Goal: Task Accomplishment & Management: Manage account settings

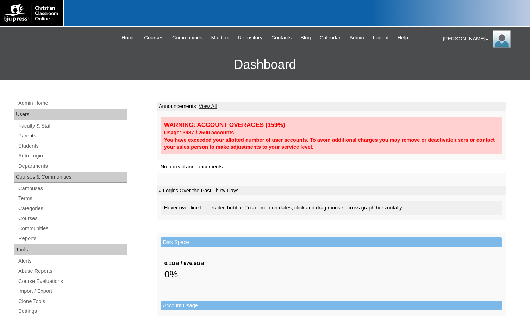
click at [38, 134] on link "Parents" at bounding box center [72, 136] width 109 height 9
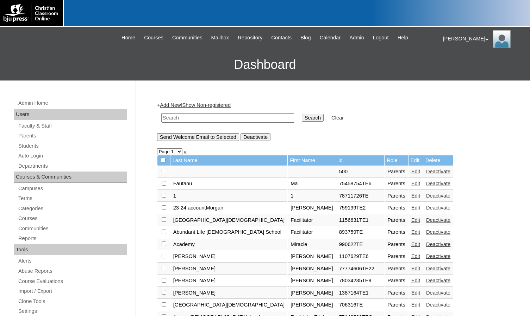
click at [195, 120] on input "text" at bounding box center [227, 118] width 133 height 10
type input "maria"
click at [302, 114] on input "Search" at bounding box center [313, 118] width 22 height 8
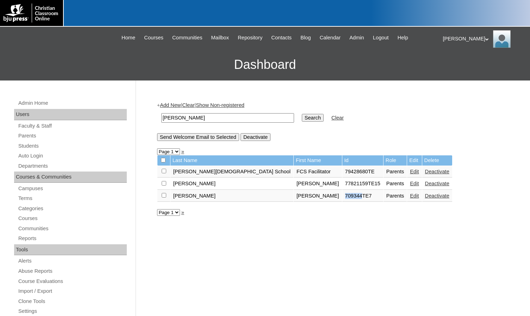
drag, startPoint x: 274, startPoint y: 197, endPoint x: 289, endPoint y: 197, distance: 15.5
click at [342, 197] on td "709344TE7" at bounding box center [362, 196] width 41 height 12
copy td "709344"
drag, startPoint x: 206, startPoint y: 120, endPoint x: 128, endPoint y: 119, distance: 77.8
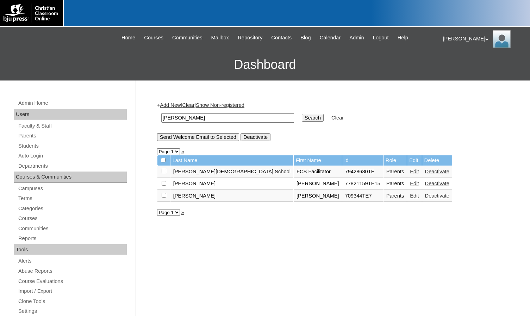
paste input "709344"
type input "709344"
click at [302, 116] on input "Search" at bounding box center [313, 118] width 22 height 8
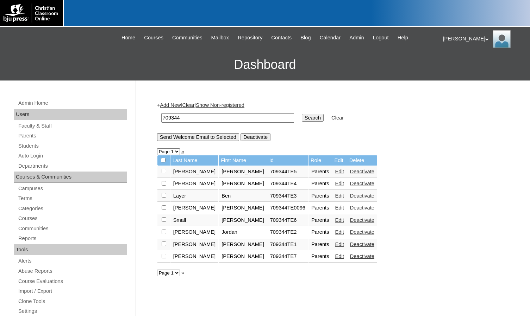
click at [350, 220] on link "Deactivate" at bounding box center [362, 220] width 24 height 6
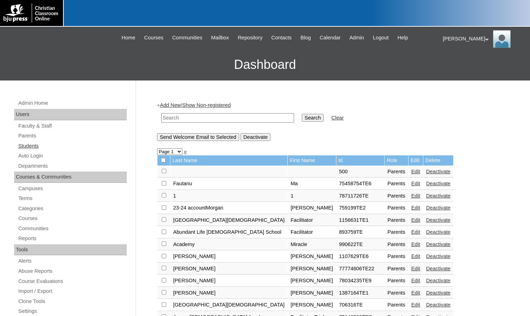
click at [39, 146] on link "Students" at bounding box center [72, 146] width 109 height 9
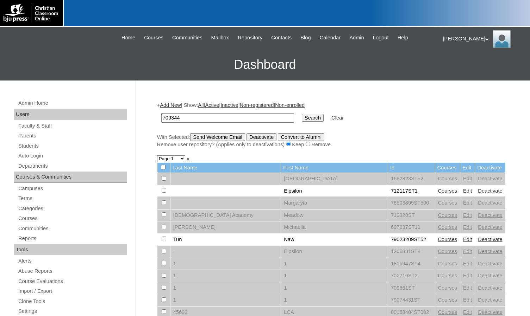
type input "709344"
click at [302, 121] on input "Search" at bounding box center [313, 118] width 22 height 8
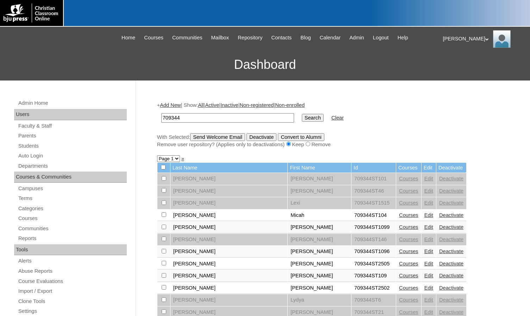
click at [424, 215] on link "Edit" at bounding box center [428, 216] width 9 height 6
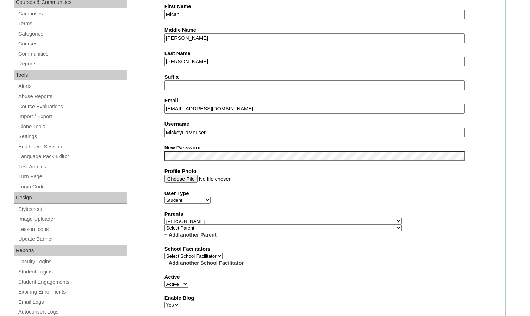
scroll to position [176, 0]
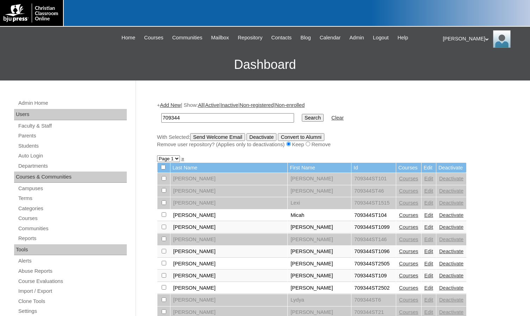
click at [424, 228] on link "Edit" at bounding box center [428, 228] width 9 height 6
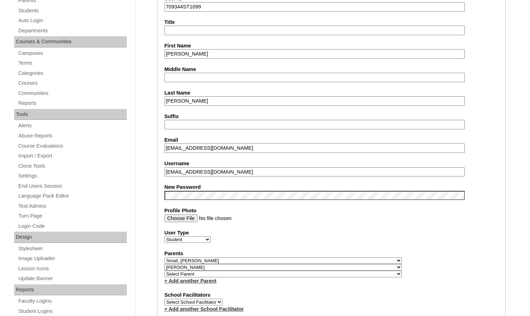
scroll to position [141, 0]
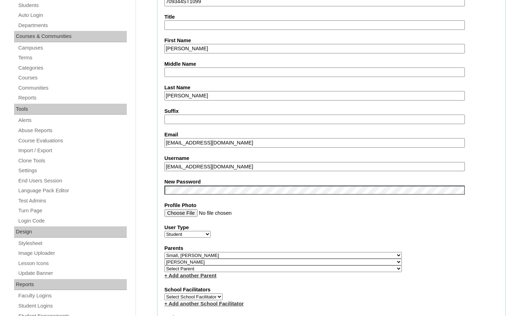
click at [322, 254] on select "Select Parent , [GEOGRAPHIC_DATA], Ma 1, 1 23-24 accountMorgan, [PERSON_NAME] 6…" at bounding box center [282, 255] width 237 height 7
select select
click at [164, 252] on select "Select Parent , Fautanu, Ma 1, 1 23-24 accountMorgan, Jason 6th Street Mennonit…" at bounding box center [282, 255] width 237 height 7
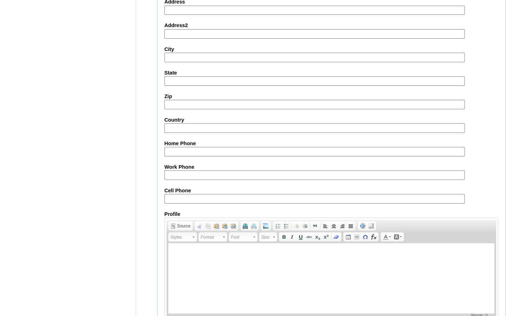
scroll to position [763, 0]
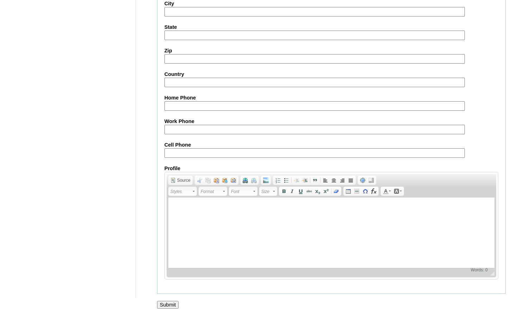
click at [175, 303] on input "Submit" at bounding box center [168, 305] width 22 height 8
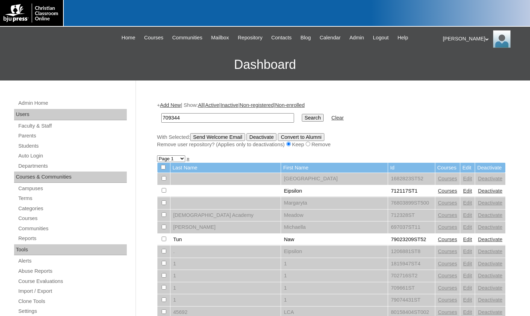
type input "709344"
click at [302, 119] on input "Search" at bounding box center [313, 118] width 22 height 8
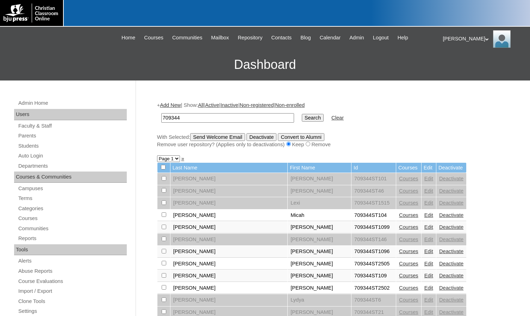
click at [424, 253] on link "Edit" at bounding box center [428, 252] width 9 height 6
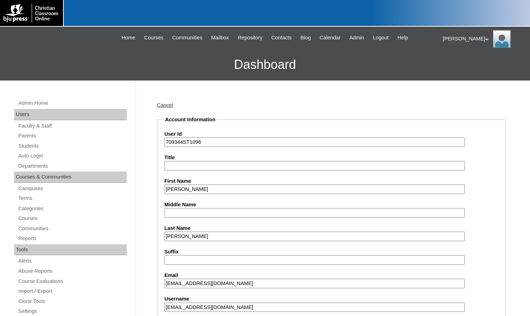
scroll to position [141, 0]
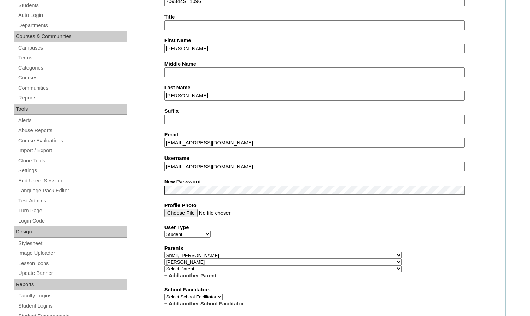
click at [318, 255] on select "Select Parent , [GEOGRAPHIC_DATA], Ma 1, 1 23-24 accountMorgan, [PERSON_NAME] 6…" at bounding box center [282, 255] width 237 height 7
select select
click at [164, 252] on select "Select Parent , [GEOGRAPHIC_DATA], Ma 1, 1 23-24 accountMorgan, [PERSON_NAME] 6…" at bounding box center [282, 255] width 237 height 7
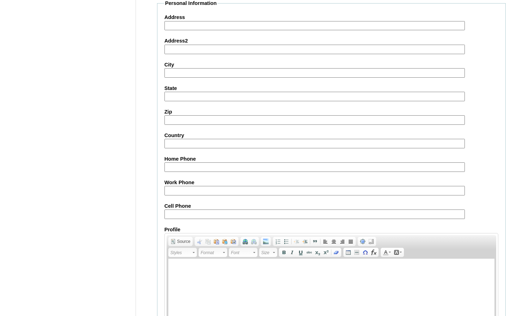
scroll to position [763, 0]
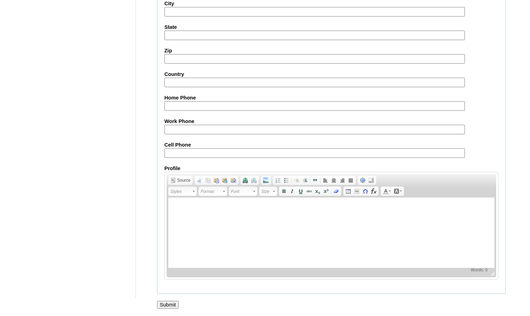
click at [168, 303] on input "Submit" at bounding box center [168, 305] width 22 height 8
drag, startPoint x: 115, startPoint y: 74, endPoint x: 148, endPoint y: 41, distance: 46.5
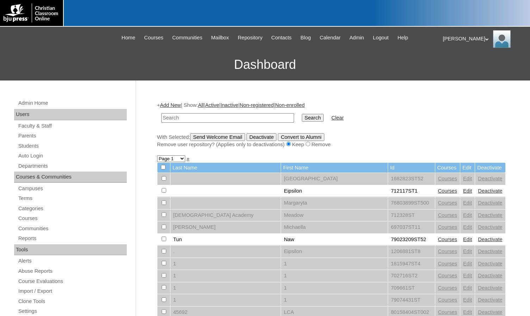
click at [178, 120] on input "text" at bounding box center [227, 118] width 133 height 10
paste input "709344"
type input "709344"
click at [302, 114] on input "Search" at bounding box center [313, 118] width 22 height 8
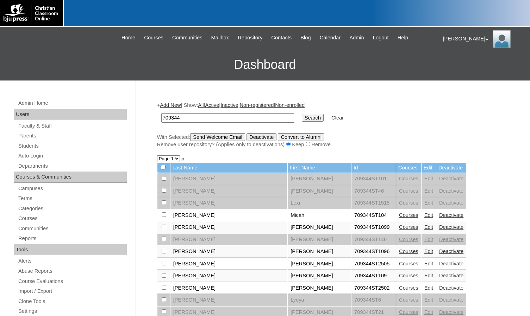
click at [424, 275] on link "Edit" at bounding box center [428, 276] width 9 height 6
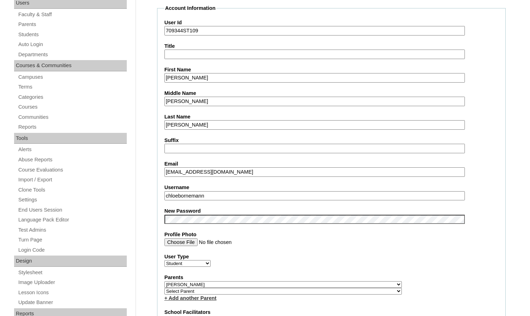
scroll to position [211, 0]
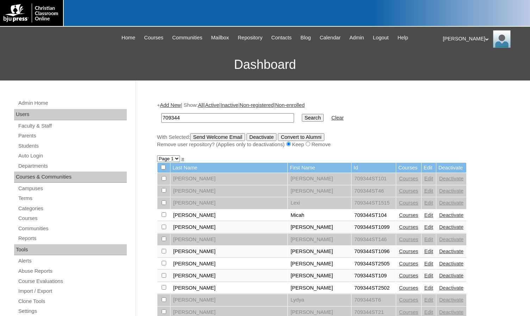
click at [424, 287] on link "Edit" at bounding box center [428, 288] width 9 height 6
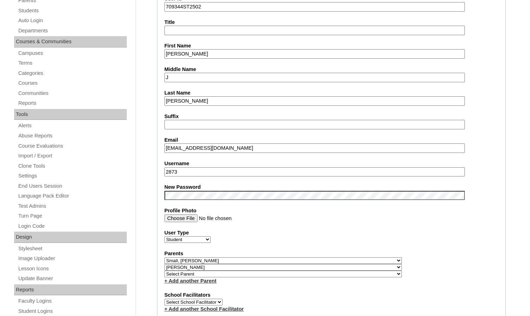
scroll to position [176, 0]
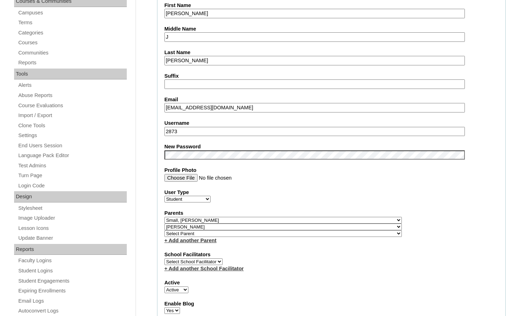
click at [318, 220] on select "Select Parent , [GEOGRAPHIC_DATA], Ma 1, 1 23-24 accountMorgan, [PERSON_NAME] 6…" at bounding box center [282, 220] width 237 height 7
select select
click at [164, 217] on select "Select Parent , [GEOGRAPHIC_DATA], Ma 1, 1 23-24 accountMorgan, [PERSON_NAME] 6…" at bounding box center [282, 220] width 237 height 7
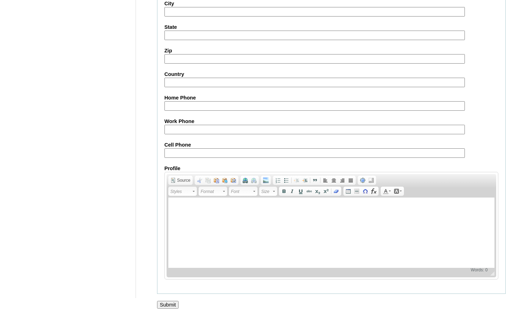
scroll to position [763, 0]
click at [171, 301] on input "Submit" at bounding box center [168, 305] width 22 height 8
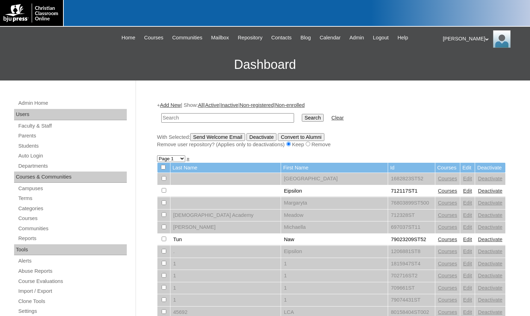
click at [173, 115] on input "text" at bounding box center [227, 118] width 133 height 10
paste input "709344"
type input "709344"
click at [302, 114] on input "Search" at bounding box center [313, 118] width 22 height 8
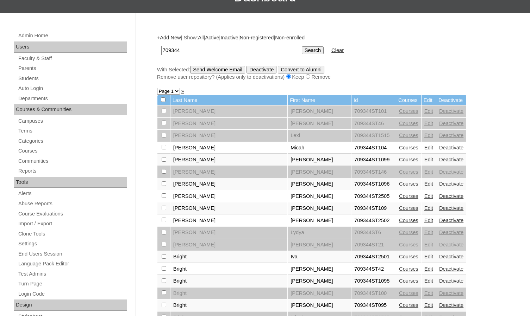
scroll to position [70, 0]
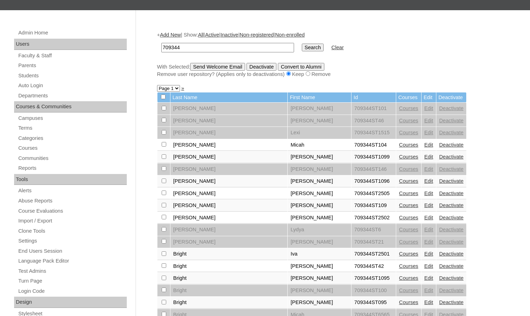
click at [424, 265] on link "Edit" at bounding box center [428, 267] width 9 height 6
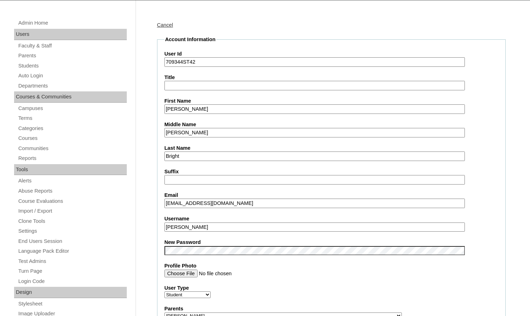
scroll to position [211, 0]
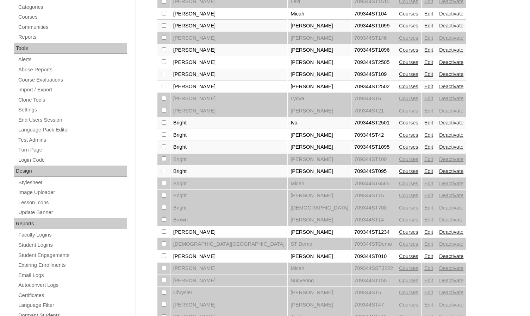
scroll to position [203, 0]
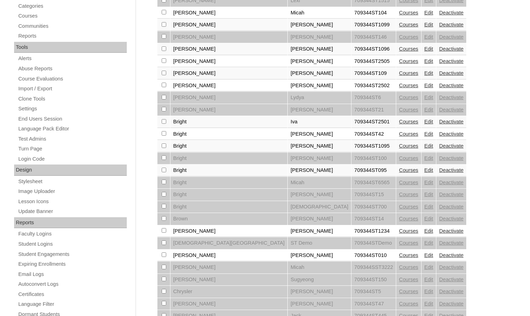
click at [424, 123] on link "Edit" at bounding box center [428, 122] width 9 height 6
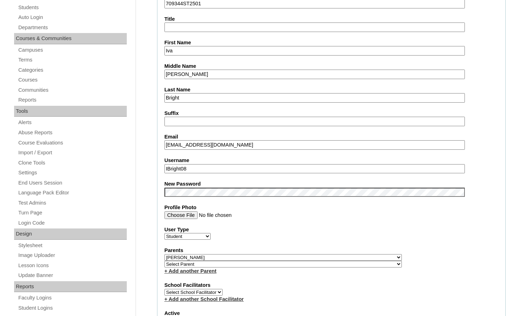
scroll to position [141, 0]
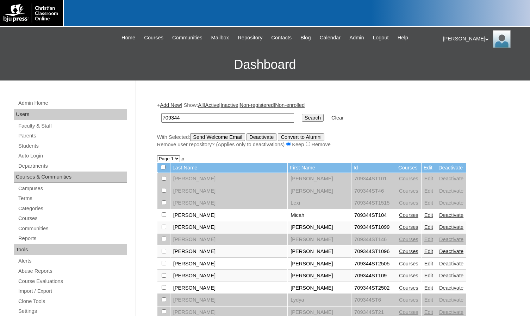
scroll to position [106, 0]
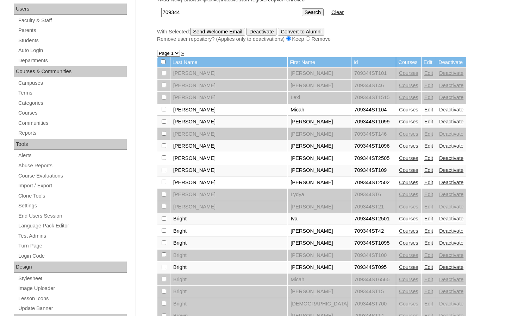
click at [424, 269] on link "Edit" at bounding box center [428, 268] width 9 height 6
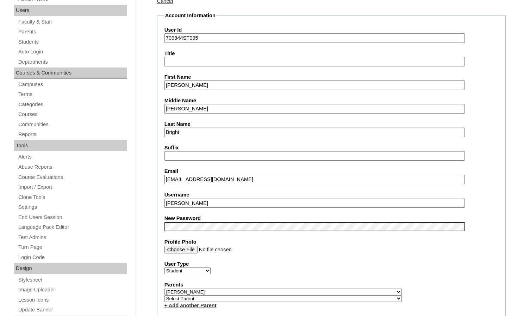
scroll to position [106, 0]
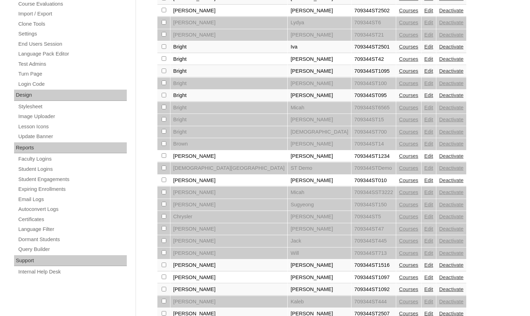
scroll to position [280, 0]
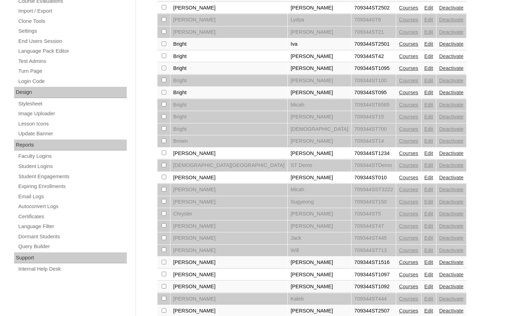
click at [421, 153] on td "Edit" at bounding box center [428, 154] width 14 height 12
click at [424, 153] on link "Edit" at bounding box center [428, 154] width 9 height 6
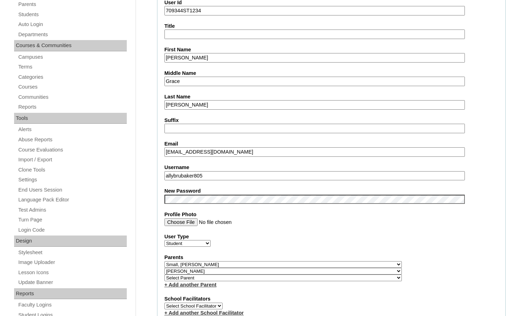
scroll to position [141, 0]
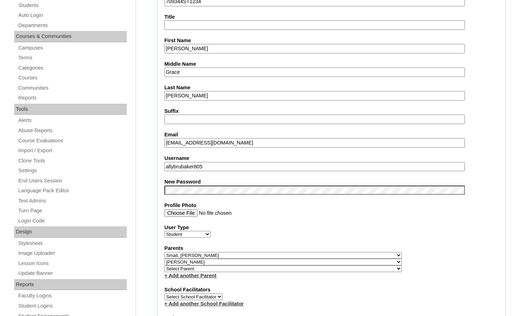
click at [318, 254] on select "Select Parent , Fautanu, Ma 1, 1 23-24 accountMorgan, Jason 6th Street Mennonit…" at bounding box center [282, 255] width 237 height 7
select select
click at [164, 252] on select "Select Parent , Fautanu, Ma 1, 1 23-24 accountMorgan, Jason 6th Street Mennonit…" at bounding box center [282, 255] width 237 height 7
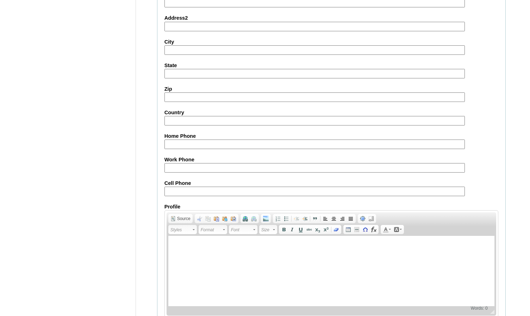
scroll to position [763, 0]
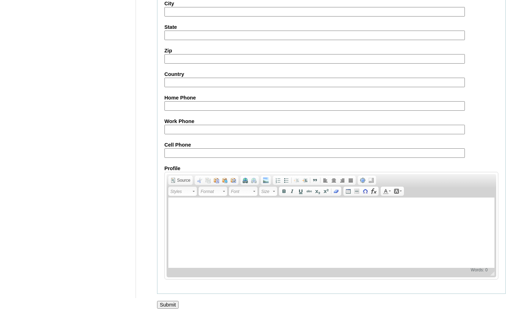
click at [171, 308] on input "Submit" at bounding box center [168, 305] width 22 height 8
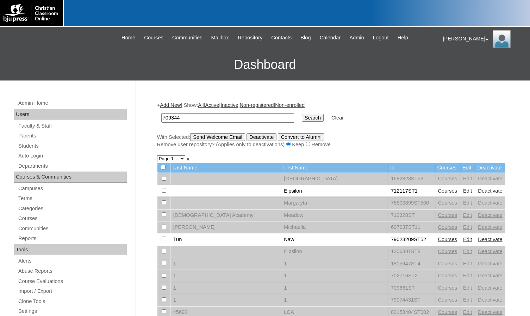
type input "709344"
click at [302, 114] on input "Search" at bounding box center [313, 118] width 22 height 8
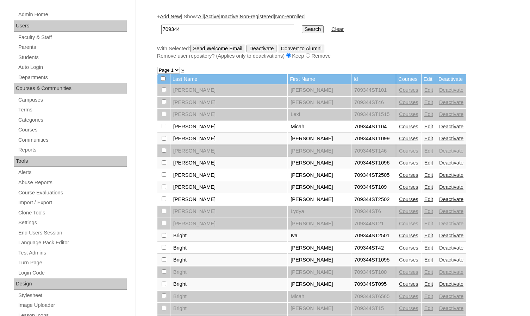
scroll to position [246, 0]
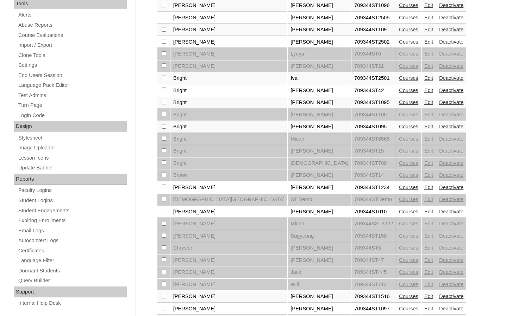
drag, startPoint x: 346, startPoint y: 188, endPoint x: 336, endPoint y: 193, distance: 11.5
click at [424, 188] on link "Edit" at bounding box center [428, 188] width 9 height 6
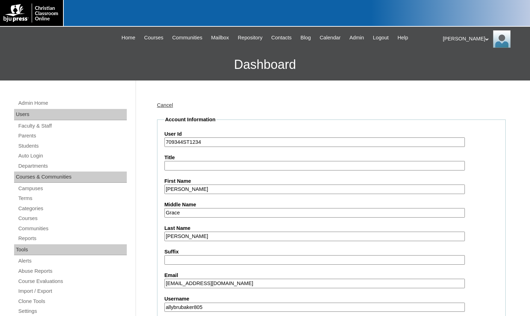
scroll to position [211, 0]
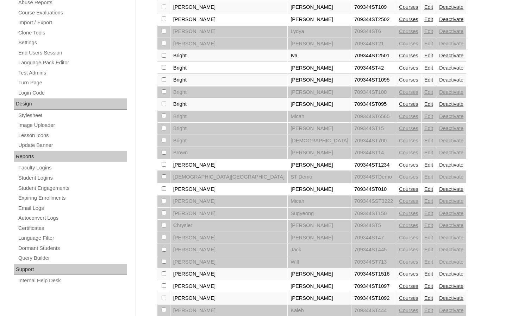
scroll to position [282, 0]
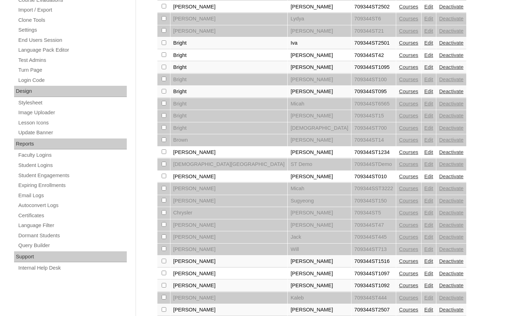
click at [424, 176] on link "Edit" at bounding box center [428, 177] width 9 height 6
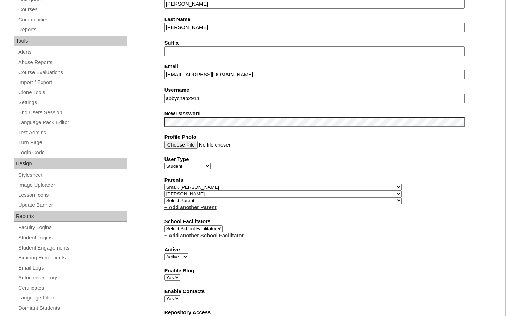
scroll to position [211, 0]
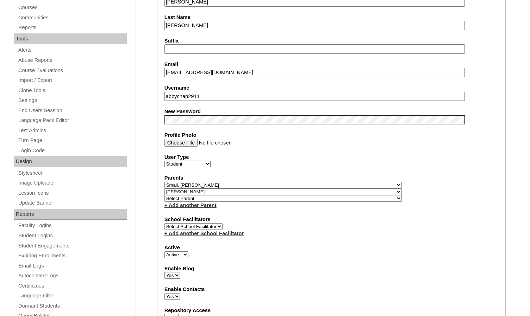
click at [322, 184] on select "Select Parent , Fautanu, Ma 1, 1 23-24 accountMorgan, Jason 6th Street Mennonit…" at bounding box center [282, 185] width 237 height 7
select select
click at [164, 182] on select "Select Parent , Fautanu, Ma 1, 1 23-24 accountMorgan, Jason 6th Street Mennonit…" at bounding box center [282, 185] width 237 height 7
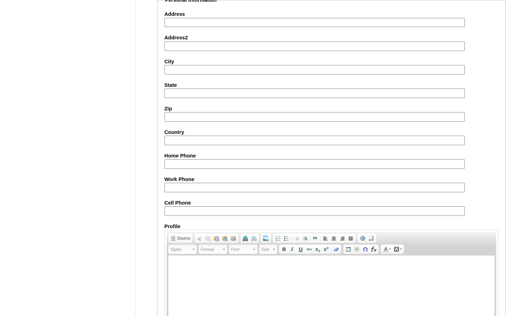
scroll to position [763, 0]
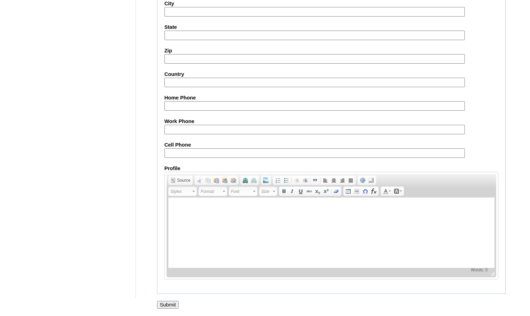
click at [176, 303] on input "Submit" at bounding box center [168, 305] width 22 height 8
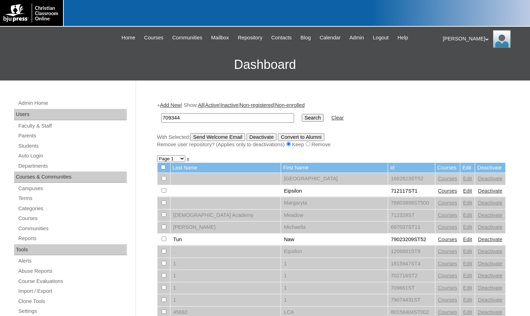
type input "709344"
click at [302, 114] on input "Search" at bounding box center [313, 118] width 22 height 8
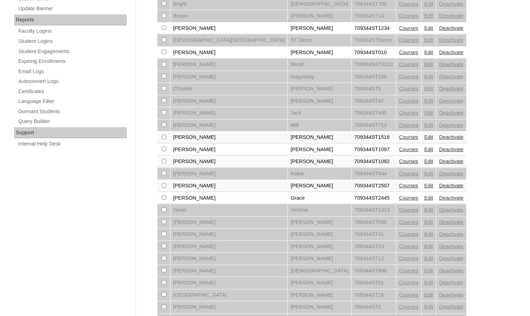
scroll to position [422, 0]
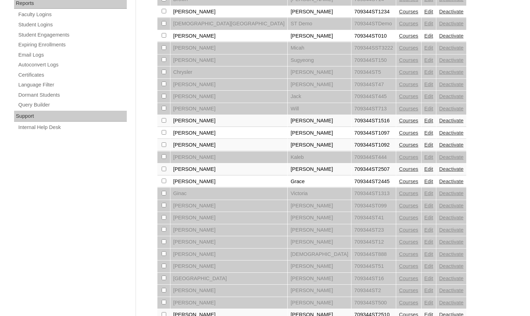
click at [424, 121] on link "Edit" at bounding box center [428, 121] width 9 height 6
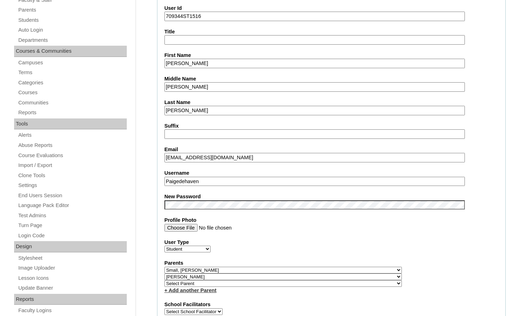
scroll to position [141, 0]
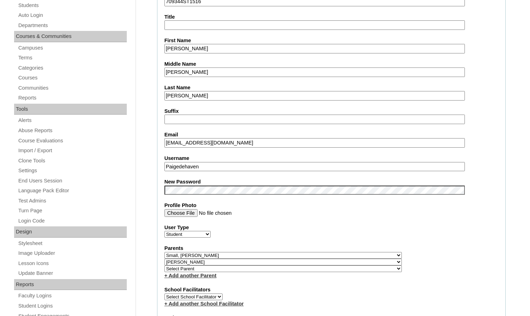
click at [321, 255] on select "Select Parent , [GEOGRAPHIC_DATA], Ma 1, 1 23-24 accountMorgan, [PERSON_NAME] 6…" at bounding box center [282, 255] width 237 height 7
select select
click at [164, 252] on select "Select Parent , Fautanu, Ma 1, 1 23-24 accountMorgan, Jason 6th Street Mennonit…" at bounding box center [282, 255] width 237 height 7
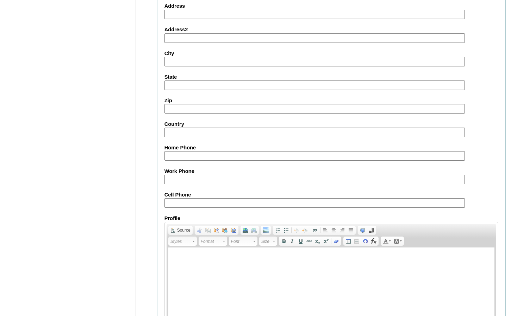
scroll to position [763, 0]
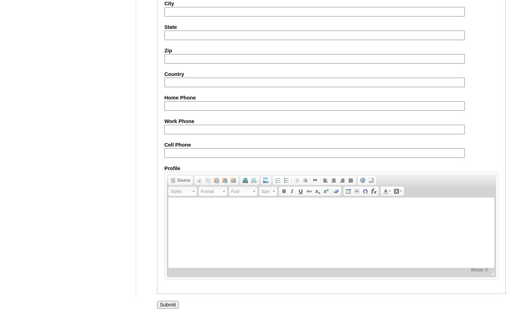
click at [175, 306] on input "Submit" at bounding box center [168, 305] width 22 height 8
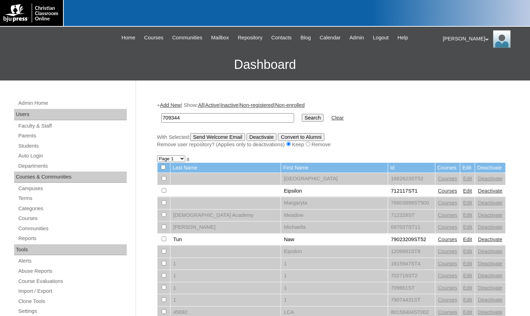
type input "709344"
click at [302, 114] on input "Search" at bounding box center [313, 118] width 22 height 8
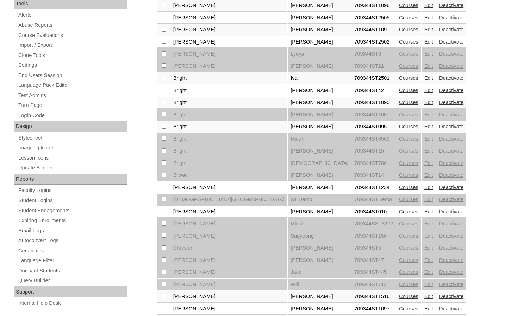
scroll to position [486, 0]
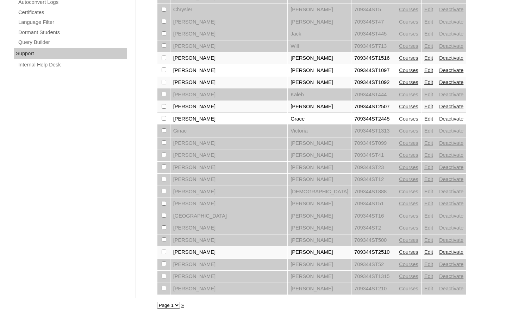
click at [424, 108] on link "Edit" at bounding box center [428, 107] width 9 height 6
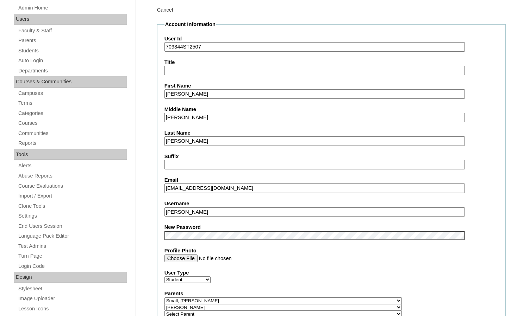
scroll to position [246, 0]
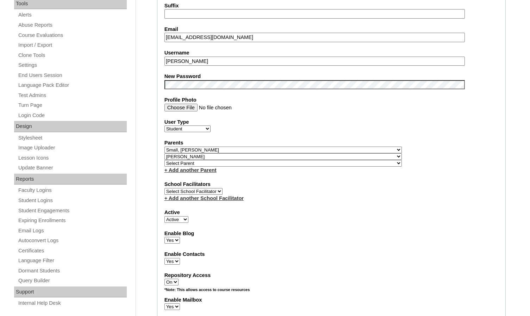
click at [320, 149] on select "Select Parent , [GEOGRAPHIC_DATA], Ma 1, 1 23-24 accountMorgan, [PERSON_NAME] 6…" at bounding box center [282, 150] width 237 height 7
select select
click at [164, 147] on select "Select Parent , [GEOGRAPHIC_DATA], Ma 1, 1 23-24 accountMorgan, [PERSON_NAME] 6…" at bounding box center [282, 150] width 237 height 7
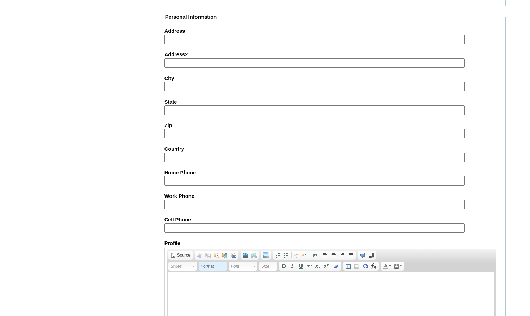
scroll to position [763, 0]
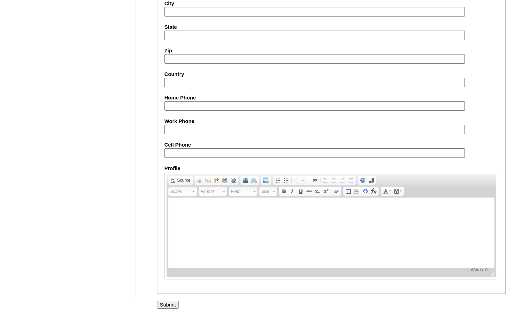
click at [171, 305] on input "Submit" at bounding box center [168, 305] width 22 height 8
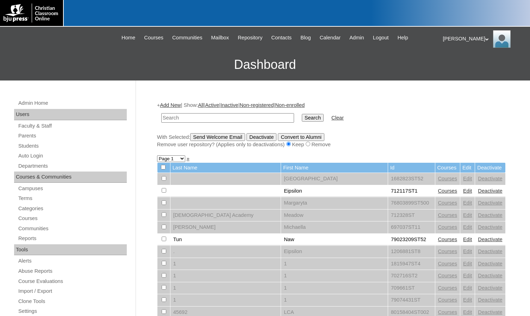
click at [173, 116] on input "text" at bounding box center [227, 118] width 133 height 10
paste input "709344"
type input "709344"
click at [302, 114] on input "Search" at bounding box center [313, 118] width 22 height 8
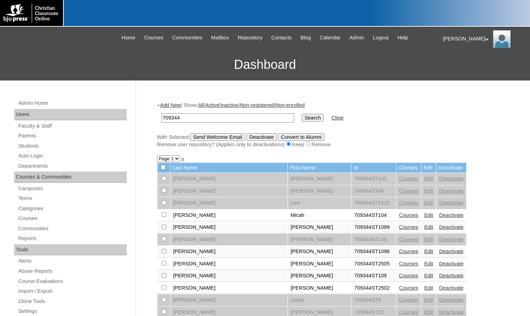
click at [175, 158] on select "Page 1 Page 2 Page 3" at bounding box center [168, 159] width 23 height 7
select select "admin_students.php?q=709344&submit=Search&page=2"
click at [157, 156] on select "Page 1 Page 2 Page 3" at bounding box center [168, 159] width 23 height 7
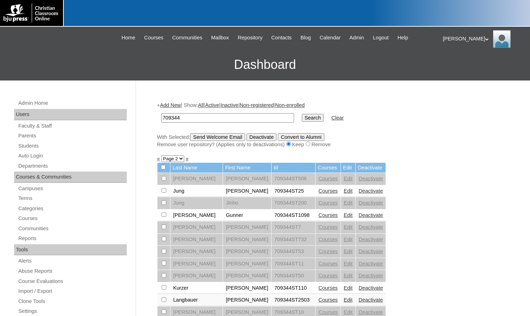
click at [343, 214] on link "Edit" at bounding box center [347, 216] width 9 height 6
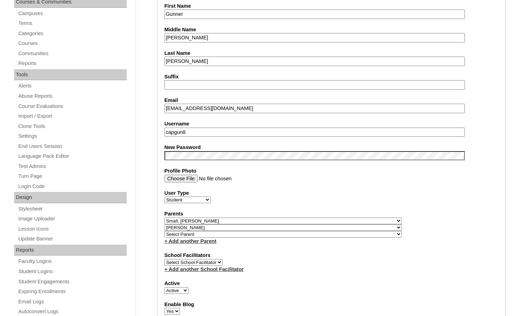
scroll to position [176, 0]
click at [318, 220] on select "Select Parent , [GEOGRAPHIC_DATA], Ma 1, 1 23-24 accountMorgan, [PERSON_NAME] 6…" at bounding box center [282, 220] width 237 height 7
select select
click at [164, 217] on select "Select Parent , [GEOGRAPHIC_DATA], Ma 1, 1 23-24 accountMorgan, [PERSON_NAME] 6…" at bounding box center [282, 220] width 237 height 7
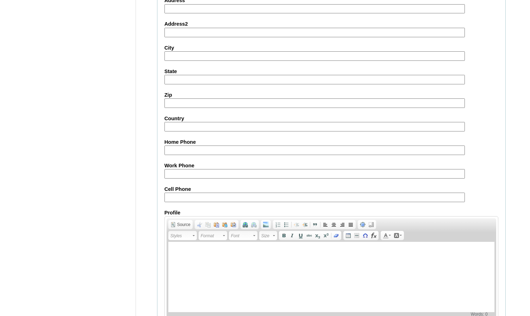
scroll to position [763, 0]
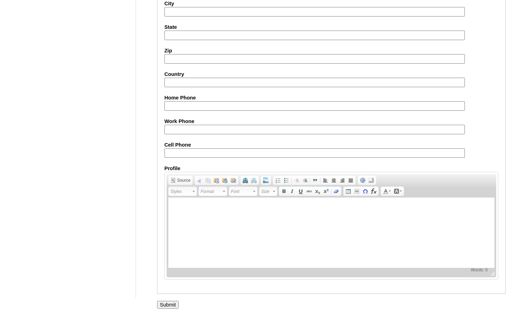
click at [176, 308] on input "Submit" at bounding box center [168, 305] width 22 height 8
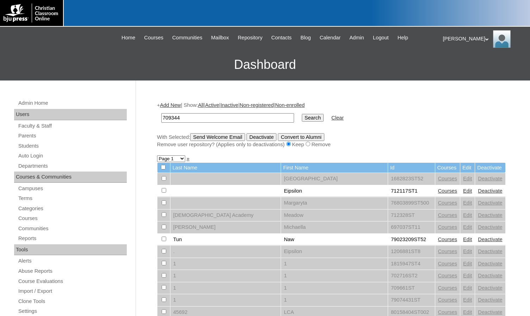
type input "709344"
click at [302, 114] on input "Search" at bounding box center [313, 118] width 22 height 8
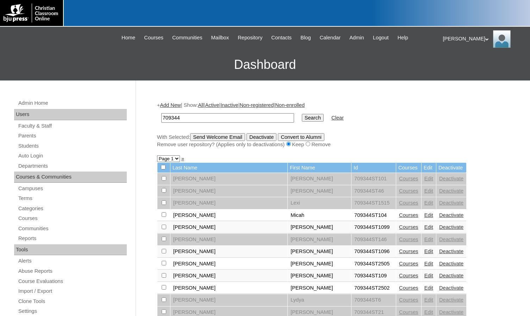
click at [163, 162] on select "Page 1 Page 2 Page 3" at bounding box center [168, 159] width 23 height 7
select select "admin_students.php?q=709344&submit=Search&page=2"
click at [157, 156] on select "Page 1 Page 2 Page 3" at bounding box center [168, 159] width 23 height 7
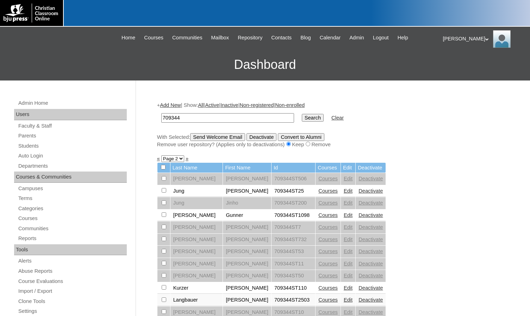
click at [343, 288] on link "Edit" at bounding box center [347, 288] width 9 height 6
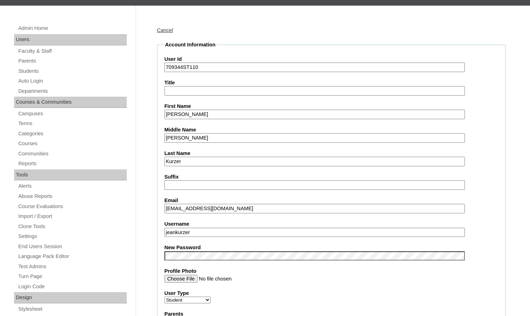
scroll to position [35, 0]
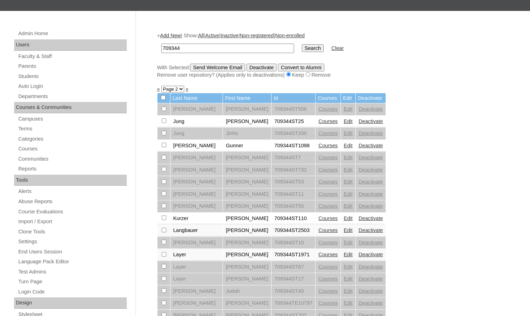
scroll to position [70, 0]
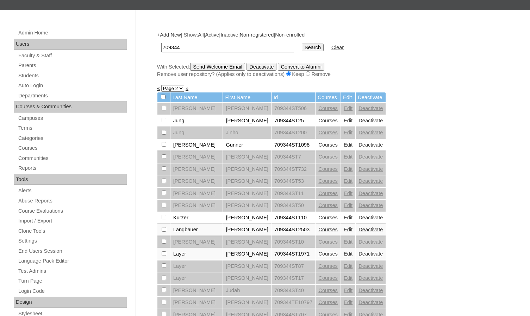
click at [343, 229] on link "Edit" at bounding box center [347, 230] width 9 height 6
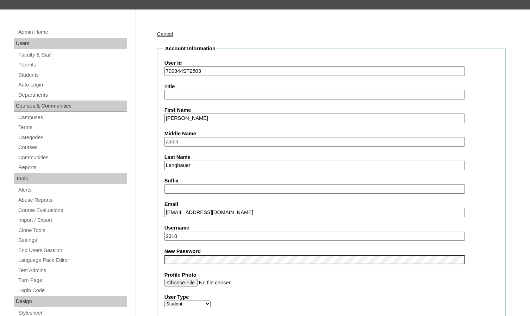
scroll to position [106, 0]
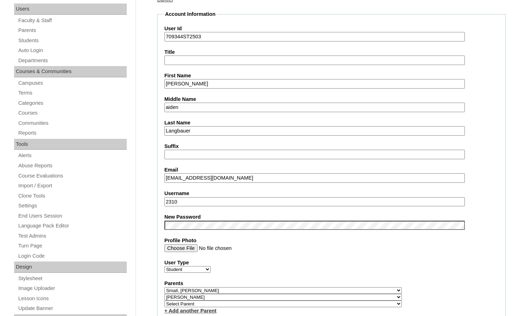
click at [321, 291] on select "Select Parent , [GEOGRAPHIC_DATA], Ma 1, 1 23-24 accountMorgan, [PERSON_NAME] 6…" at bounding box center [282, 291] width 237 height 7
select select
click at [164, 288] on select "Select Parent , [GEOGRAPHIC_DATA], Ma 1, 1 23-24 accountMorgan, [PERSON_NAME] 6…" at bounding box center [282, 291] width 237 height 7
click at [360, 286] on label "Parents" at bounding box center [331, 283] width 334 height 7
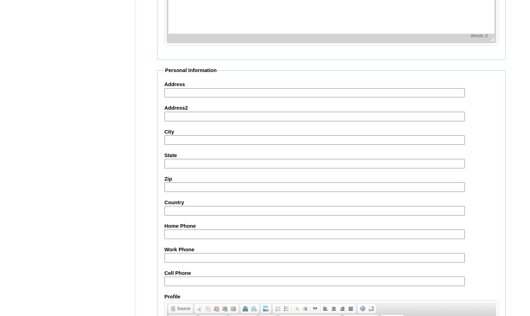
scroll to position [763, 0]
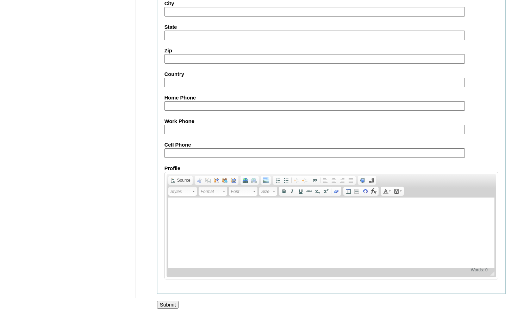
click at [172, 305] on input "Submit" at bounding box center [168, 305] width 22 height 8
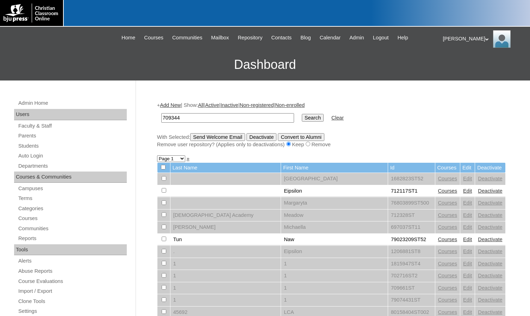
type input "709344"
click at [302, 114] on input "Search" at bounding box center [313, 118] width 22 height 8
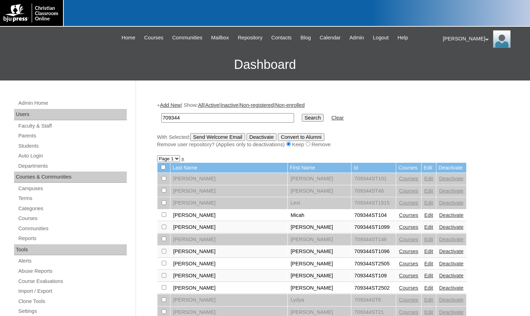
click at [173, 161] on select "Page 1 Page 2 Page 3" at bounding box center [168, 159] width 23 height 7
select select "admin_students.php?q=709344&submit=Search&page=2"
click at [157, 156] on select "Page 1 Page 2 Page 3" at bounding box center [168, 159] width 23 height 7
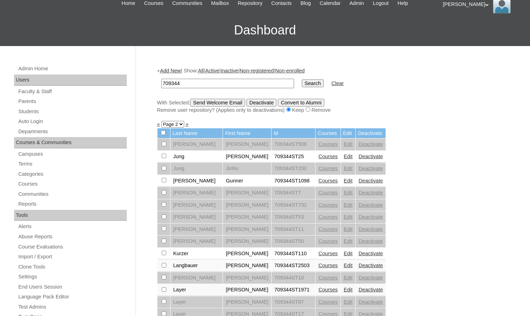
scroll to position [141, 0]
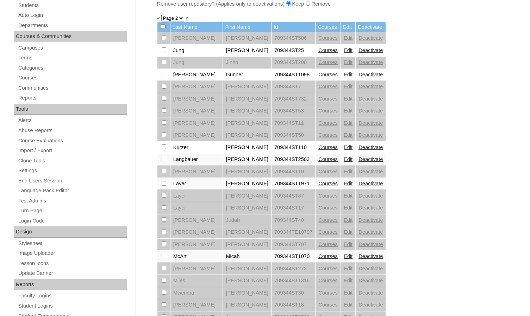
click at [343, 185] on link "Edit" at bounding box center [347, 184] width 9 height 6
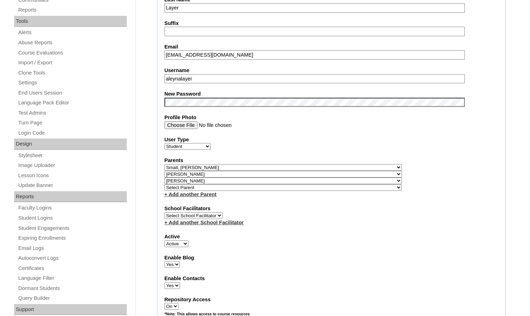
scroll to position [246, 0]
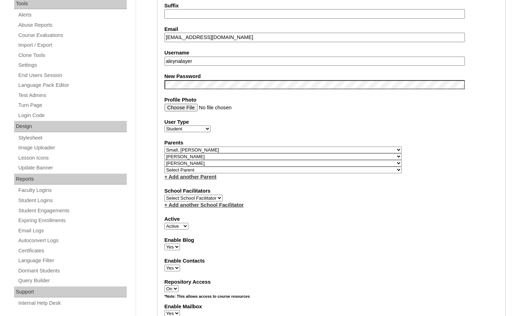
click at [320, 150] on select "Select Parent , Fautanu, Ma 1, 1 23-24 accountMorgan, Jason 6th Street Mennonit…" at bounding box center [282, 150] width 237 height 7
select select
click at [164, 147] on select "Select Parent , Fautanu, Ma 1, 1 23-24 accountMorgan, Jason 6th Street Mennonit…" at bounding box center [282, 150] width 237 height 7
click at [381, 152] on div "Parents Select Parent , Fautanu, Ma 1, 1 23-24 accountMorgan, Jason 6th Street …" at bounding box center [331, 159] width 334 height 41
click at [322, 156] on select "Select Parent , Fautanu, Ma 1, 1 23-24 accountMorgan, Jason 6th Street Mennonit…" at bounding box center [282, 156] width 237 height 7
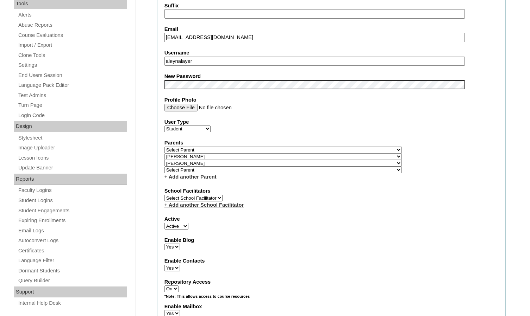
select select
click at [164, 153] on select "Select Parent , Fautanu, Ma 1, 1 23-24 accountMorgan, Jason 6th Street Mennonit…" at bounding box center [282, 156] width 237 height 7
click at [387, 162] on div "Parents Select Parent , Fautanu, Ma 1, 1 23-24 accountMorgan, Jason 6th Street …" at bounding box center [331, 159] width 334 height 41
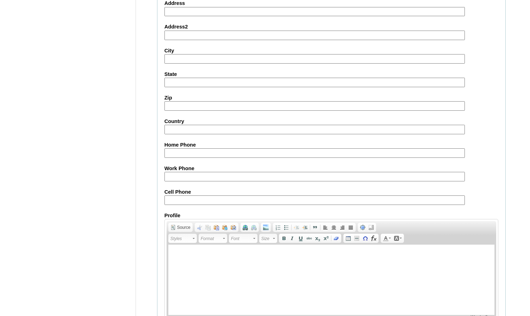
scroll to position [769, 0]
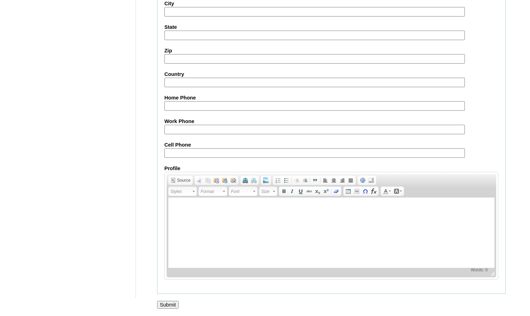
click at [164, 309] on input "Submit" at bounding box center [168, 305] width 22 height 8
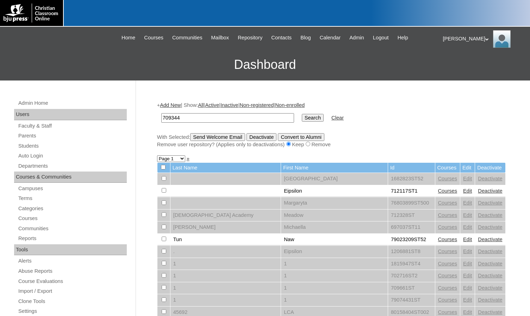
type input "709344"
click at [302, 114] on input "Search" at bounding box center [313, 118] width 22 height 8
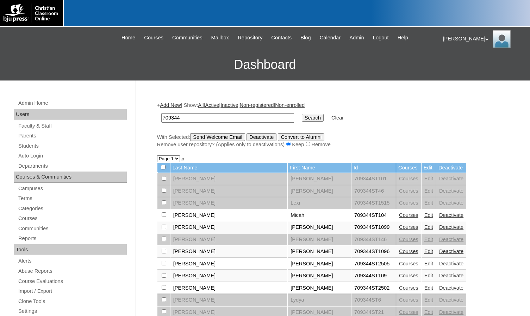
click at [172, 160] on select "Page 1 Page 2 Page 3" at bounding box center [168, 159] width 23 height 7
select select "admin_students.php?q=709344&submit=Search&page=2"
click at [157, 156] on select "Page 1 Page 2 Page 3" at bounding box center [168, 159] width 23 height 7
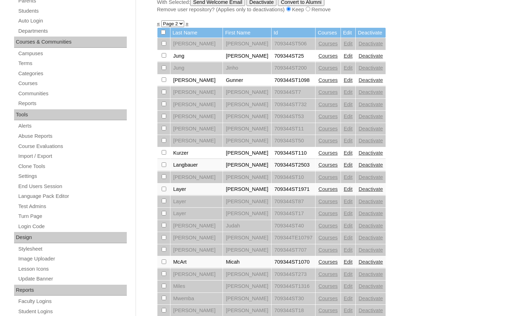
scroll to position [141, 0]
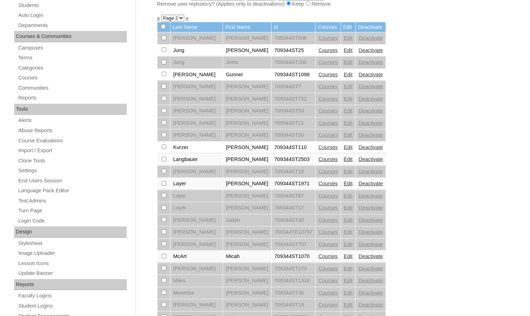
click at [343, 182] on link "Edit" at bounding box center [347, 184] width 9 height 6
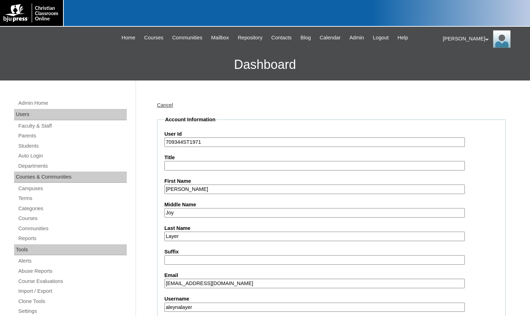
scroll to position [141, 0]
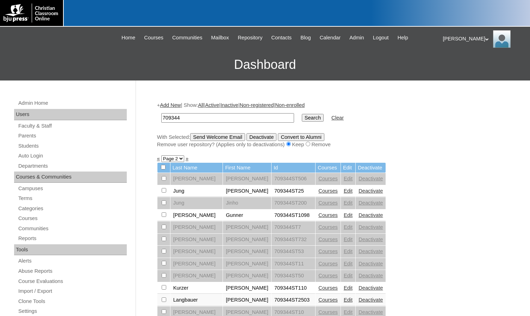
scroll to position [211, 0]
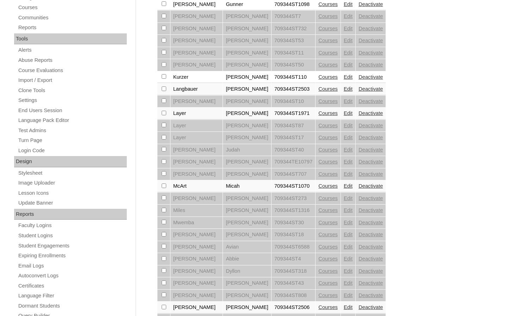
click at [343, 187] on link "Edit" at bounding box center [347, 186] width 9 height 6
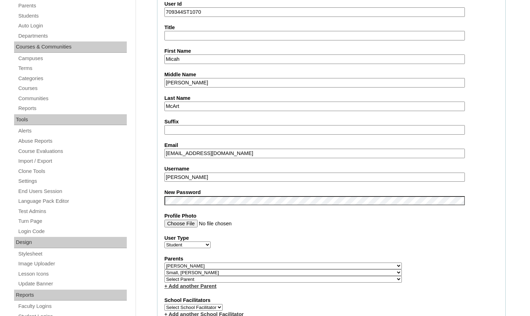
scroll to position [141, 0]
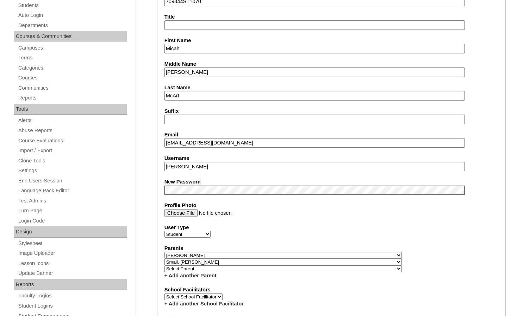
click at [320, 258] on select "Select Parent , Fautanu, Ma 1, 1 23-24 accountMorgan, Jason 6th Street Mennonit…" at bounding box center [282, 255] width 237 height 7
click at [349, 251] on label "Parents" at bounding box center [331, 248] width 334 height 7
click at [318, 261] on select "Select Parent , Fautanu, Ma 1, 1 23-24 accountMorgan, Jason 6th Street Mennonit…" at bounding box center [282, 262] width 237 height 7
select select
click at [164, 259] on select "Select Parent , Fautanu, Ma 1, 1 23-24 accountMorgan, Jason 6th Street Mennonit…" at bounding box center [282, 262] width 237 height 7
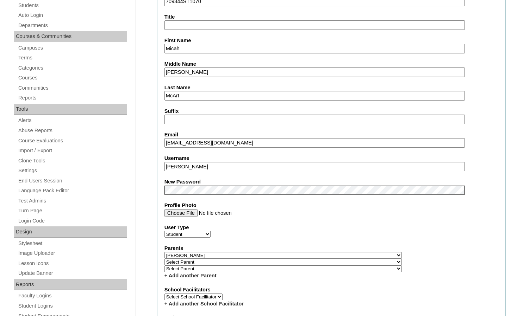
click at [362, 270] on div "Parents Select Parent , Fautanu, Ma 1, 1 23-24 accountMorgan, Jason 6th Street …" at bounding box center [331, 262] width 334 height 34
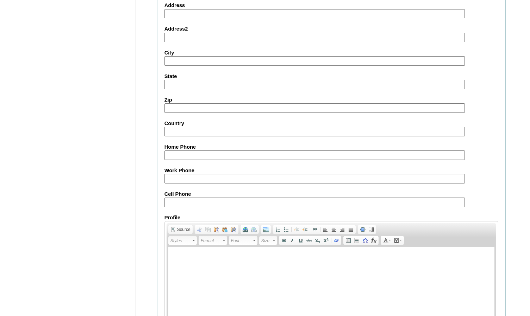
scroll to position [763, 0]
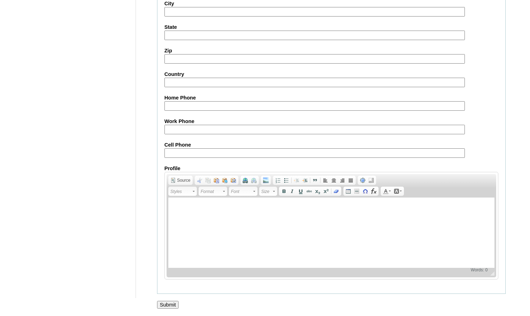
click at [177, 303] on input "Submit" at bounding box center [168, 305] width 22 height 8
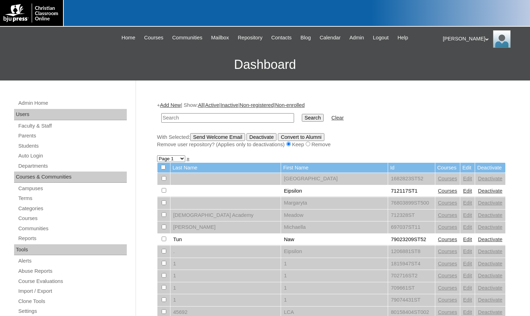
click at [255, 120] on input "text" at bounding box center [227, 118] width 133 height 10
paste input "709344"
type input "709344"
click at [302, 114] on input "Search" at bounding box center [313, 118] width 22 height 8
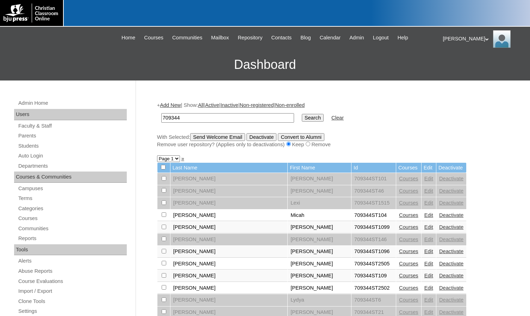
click at [167, 159] on select "Page 1 Page 2 Page 3" at bounding box center [168, 159] width 23 height 7
select select "admin_students.php?q=709344&submit=Search&page=3"
click at [157, 156] on select "Page 1 Page 2 Page 3" at bounding box center [168, 159] width 23 height 7
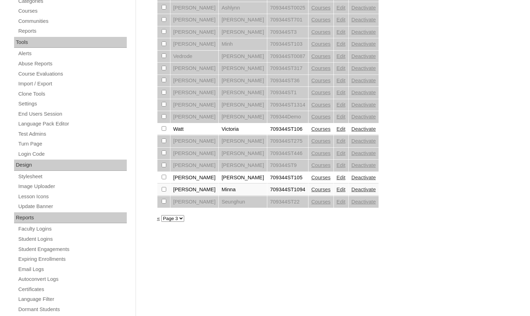
scroll to position [187, 0]
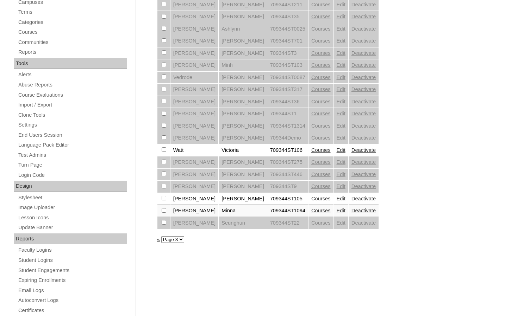
click at [336, 152] on link "Edit" at bounding box center [340, 150] width 9 height 6
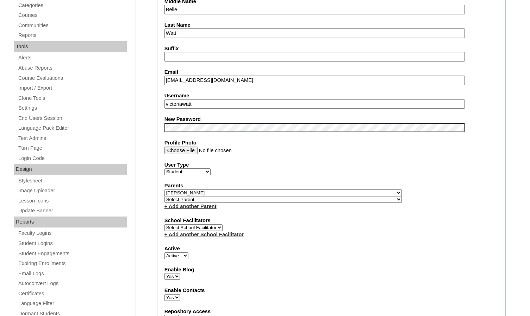
scroll to position [211, 0]
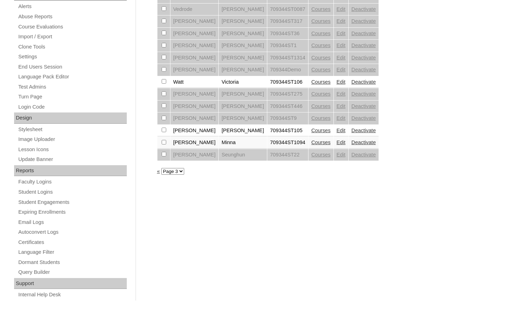
scroll to position [257, 0]
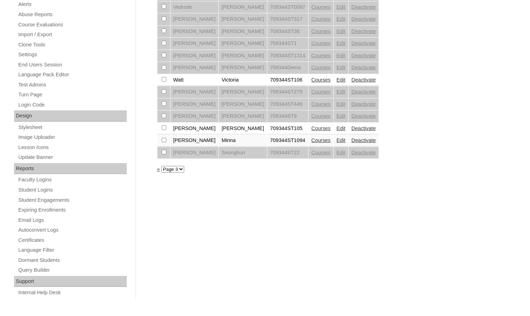
click at [336, 128] on link "Edit" at bounding box center [340, 129] width 9 height 6
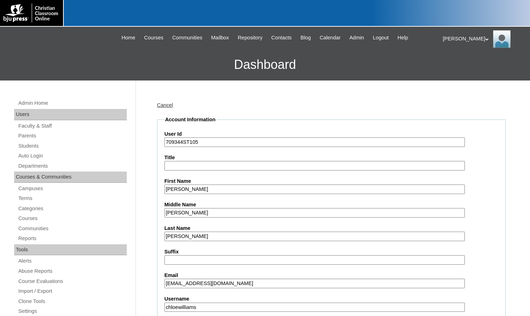
scroll to position [211, 0]
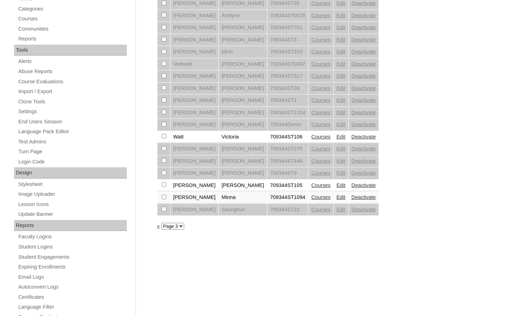
scroll to position [246, 0]
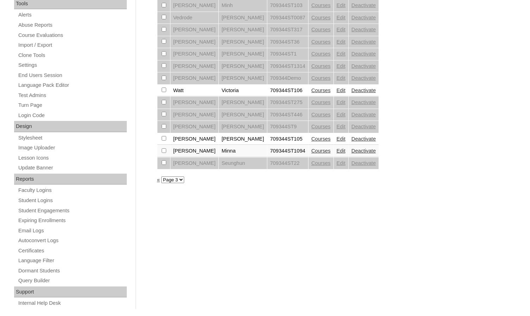
click at [336, 151] on link "Edit" at bounding box center [340, 151] width 9 height 6
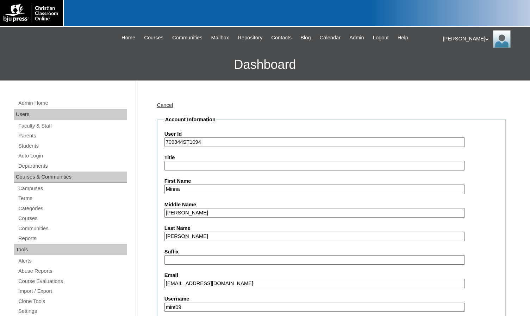
scroll to position [176, 0]
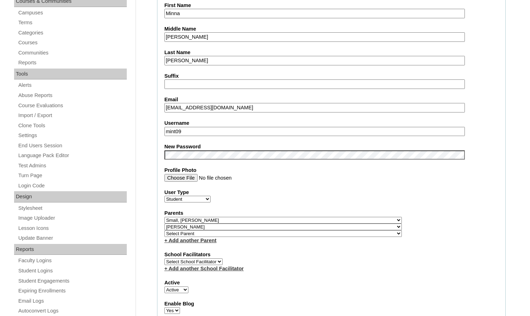
click at [318, 219] on select "Select Parent , Fautanu, Ma 1, 1 23-24 accountMorgan, Jason 6th Street Mennonit…" at bounding box center [282, 220] width 237 height 7
select select
click at [164, 217] on select "Select Parent , Fautanu, Ma 1, 1 23-24 accountMorgan, Jason 6th Street Mennonit…" at bounding box center [282, 220] width 237 height 7
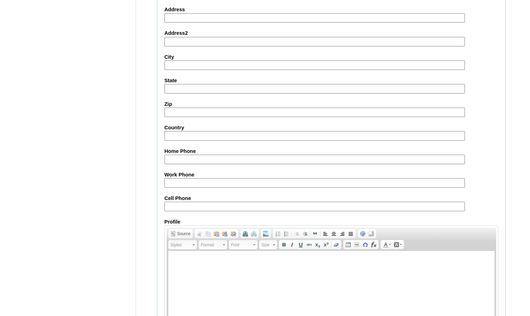
scroll to position [763, 0]
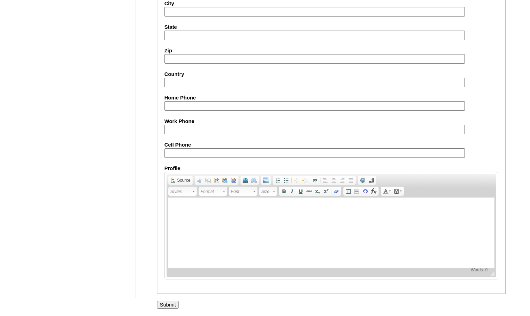
click at [172, 303] on input "Submit" at bounding box center [168, 305] width 22 height 8
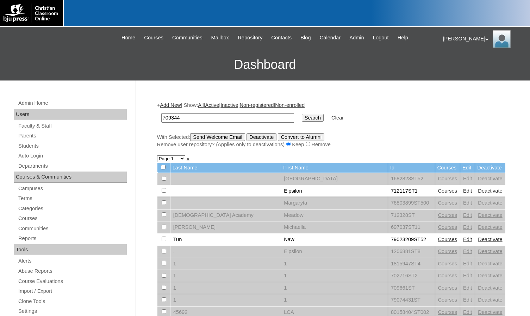
type input "709344"
click at [302, 114] on input "Search" at bounding box center [313, 118] width 22 height 8
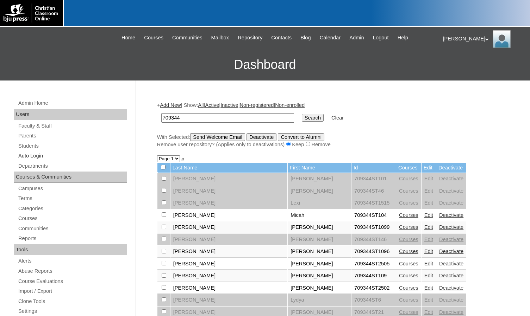
click at [50, 159] on link "Auto Login" at bounding box center [72, 156] width 109 height 9
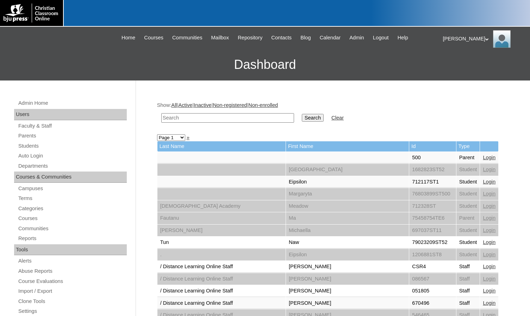
drag, startPoint x: 0, startPoint y: 0, endPoint x: 207, endPoint y: 120, distance: 238.7
click at [207, 120] on input "text" at bounding box center [227, 118] width 133 height 10
type input "fisk"
click at [302, 114] on input "Search" at bounding box center [313, 118] width 22 height 8
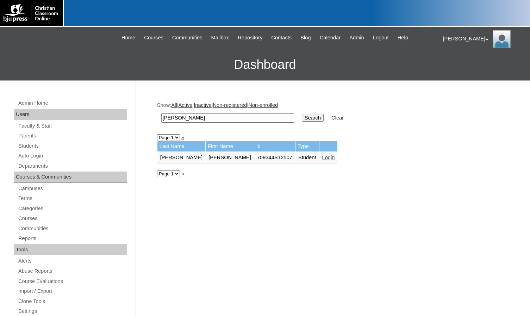
click at [322, 158] on link "Login" at bounding box center [328, 158] width 13 height 6
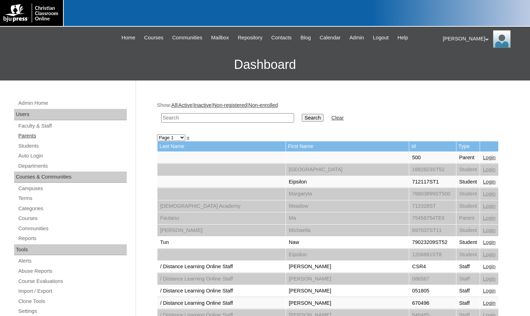
click at [59, 135] on link "Parents" at bounding box center [72, 136] width 109 height 9
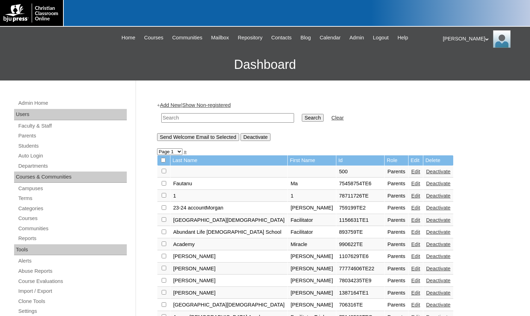
click at [200, 121] on input "text" at bounding box center [227, 118] width 133 height 10
type input "penland"
click at [302, 114] on input "Search" at bounding box center [313, 118] width 22 height 8
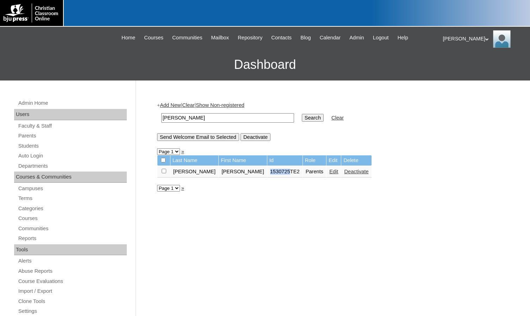
drag, startPoint x: 235, startPoint y: 173, endPoint x: 254, endPoint y: 175, distance: 19.0
click at [267, 175] on td "1530725TE2" at bounding box center [284, 172] width 35 height 12
copy td "1530725"
drag, startPoint x: 205, startPoint y: 120, endPoint x: 146, endPoint y: 120, distance: 59.1
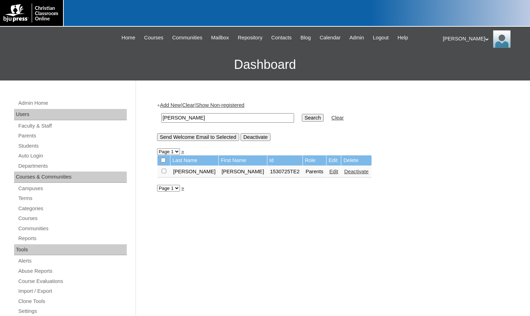
paste input "1530725"
type input "1530725"
click at [302, 118] on input "Search" at bounding box center [313, 118] width 22 height 8
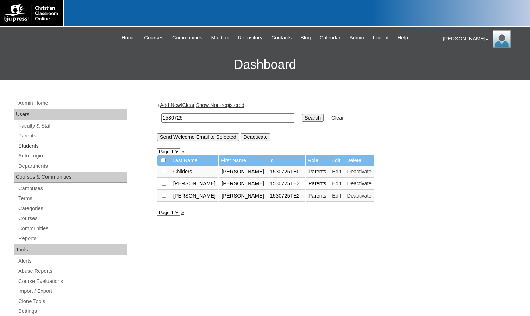
click at [46, 147] on link "Students" at bounding box center [72, 146] width 109 height 9
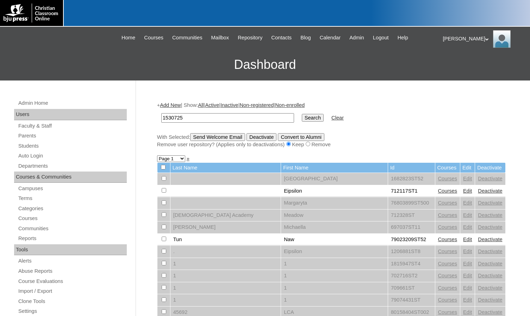
type input "1530725"
click at [302, 114] on input "Search" at bounding box center [313, 118] width 22 height 8
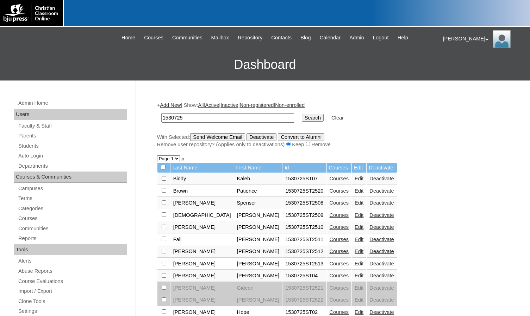
click at [354, 181] on link "Edit" at bounding box center [358, 179] width 9 height 6
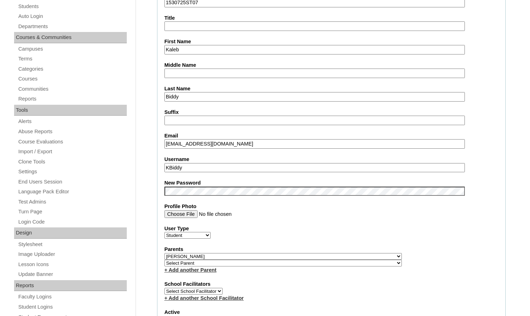
scroll to position [141, 0]
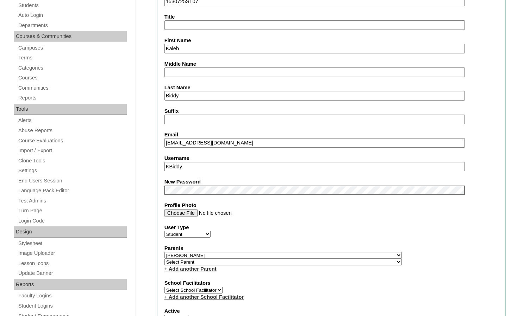
click at [322, 261] on select "Select Parent , Fautanu, Ma 1, 1 23-24 accountMorgan, Jason 6th Street Mennonit…" at bounding box center [282, 262] width 237 height 7
select select "36716"
click at [324, 261] on div "Parents Select Parent , Fautanu, Ma 1, 1 23-24 accountMorgan, Jason 6th Street …" at bounding box center [331, 259] width 334 height 28
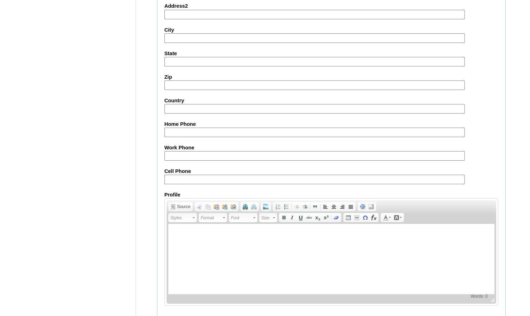
scroll to position [756, 0]
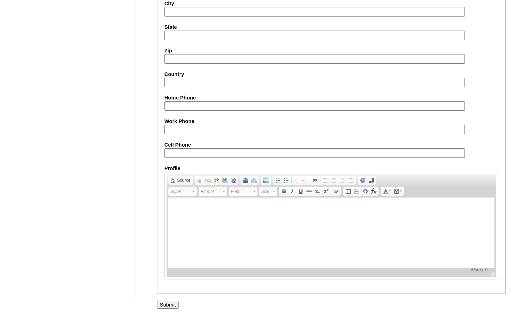
click at [170, 302] on input "Submit" at bounding box center [168, 305] width 22 height 8
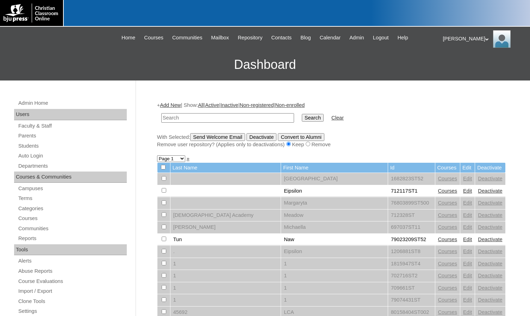
click at [246, 118] on input "text" at bounding box center [227, 118] width 133 height 10
paste input "1530725"
type input "1530725"
click at [302, 114] on input "Search" at bounding box center [313, 118] width 22 height 8
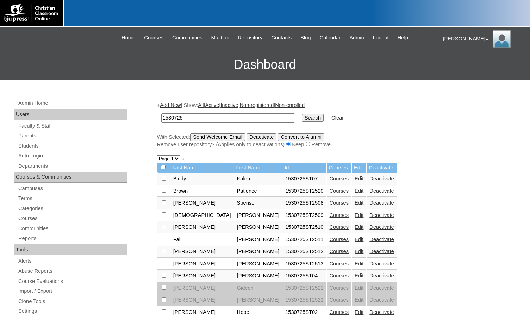
click at [354, 215] on link "Edit" at bounding box center [358, 216] width 9 height 6
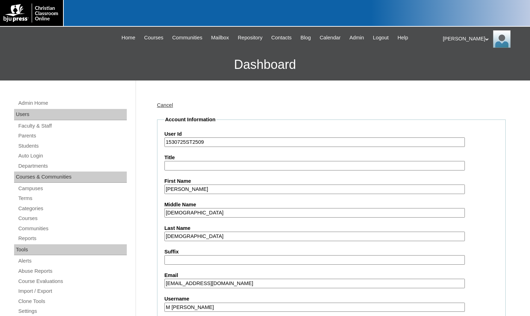
scroll to position [141, 0]
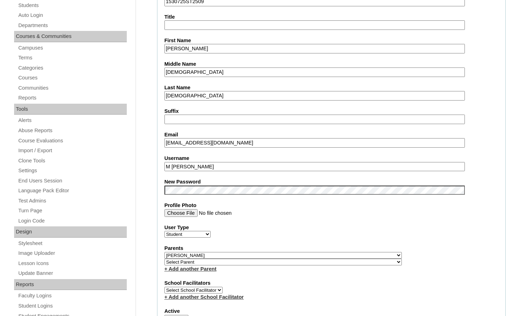
click at [313, 264] on select "Select Parent , Fautanu, Ma 1, 1 23-24 accountMorgan, Jason 6th Street Mennonit…" at bounding box center [282, 262] width 237 height 7
select select "36716"
click at [330, 260] on div "Parents Select Parent , Fautanu, Ma 1, 1 23-24 accountMorgan, Jason 6th Street …" at bounding box center [331, 259] width 334 height 28
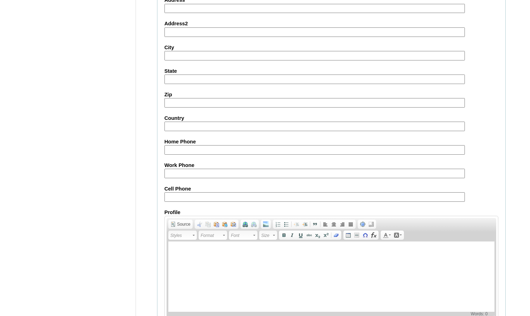
scroll to position [756, 0]
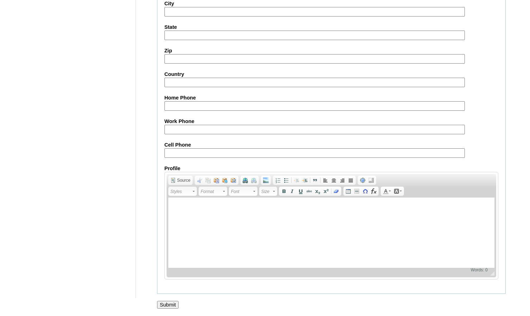
click at [176, 304] on input "Submit" at bounding box center [168, 305] width 22 height 8
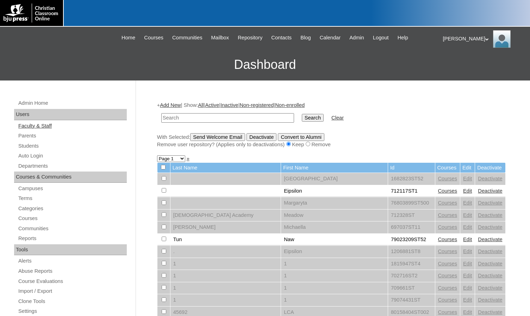
drag, startPoint x: 37, startPoint y: 137, endPoint x: 109, endPoint y: 128, distance: 72.4
click at [37, 137] on link "Parents" at bounding box center [72, 136] width 109 height 9
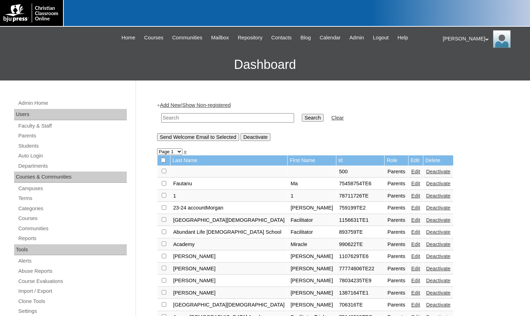
click at [187, 118] on input "text" at bounding box center [227, 118] width 133 height 10
type input "1530725"
click at [302, 114] on input "Search" at bounding box center [313, 118] width 22 height 8
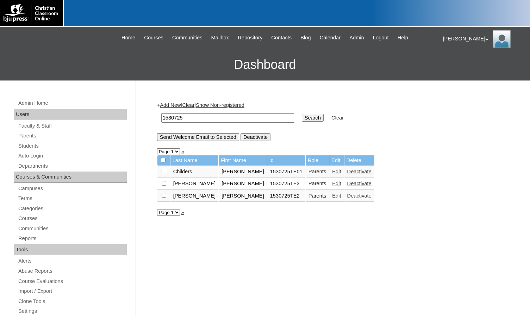
click at [332, 184] on link "Edit" at bounding box center [336, 184] width 9 height 6
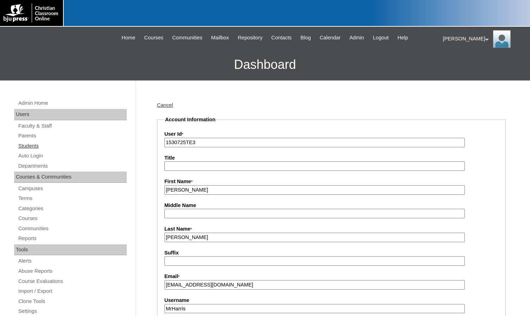
click at [46, 143] on link "Students" at bounding box center [72, 146] width 109 height 9
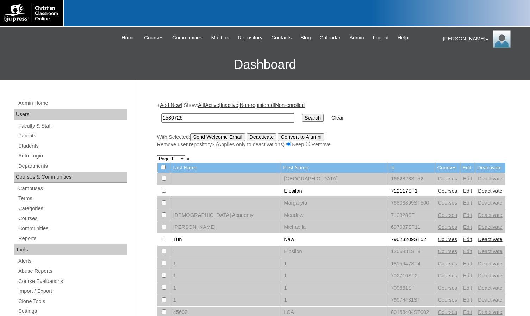
type input "1530725"
click at [302, 116] on input "Search" at bounding box center [313, 118] width 22 height 8
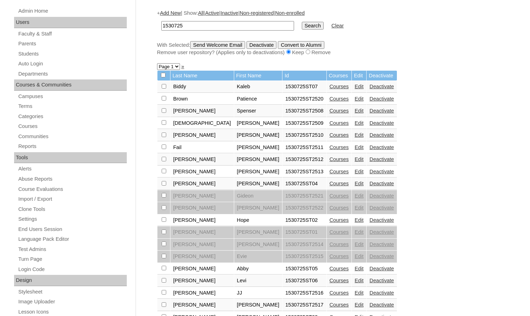
scroll to position [106, 0]
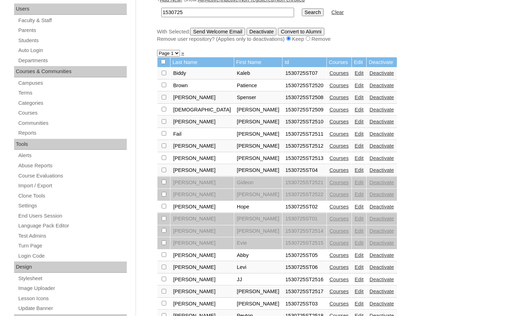
click at [143, 194] on div "Admin Home Users Faculty & Staff Parents Students Auto Login Departments Course…" at bounding box center [265, 217] width 530 height 485
click at [354, 133] on link "Edit" at bounding box center [358, 134] width 9 height 6
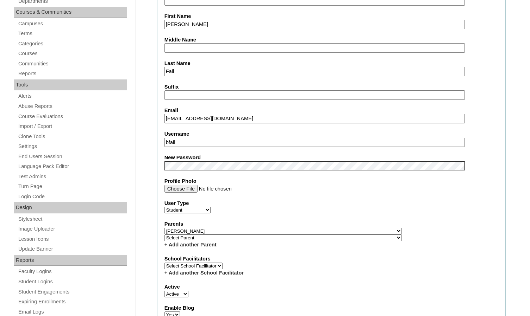
scroll to position [176, 0]
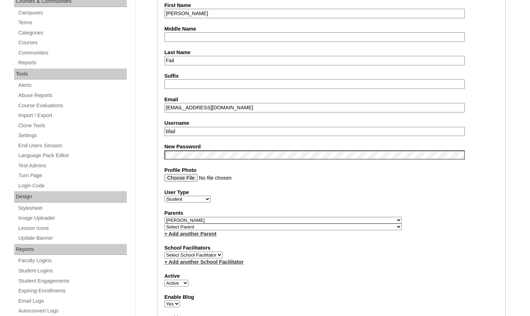
click at [320, 228] on select "Select Parent , Fautanu, Ma 1, 1 23-24 accountMorgan, Jason 6th Street Mennonit…" at bounding box center [282, 227] width 237 height 7
select select "36716"
click at [325, 229] on div "Parents Select Parent , [GEOGRAPHIC_DATA], Ma 1, 1 23-24 accountMorgan, [PERSON…" at bounding box center [331, 224] width 334 height 28
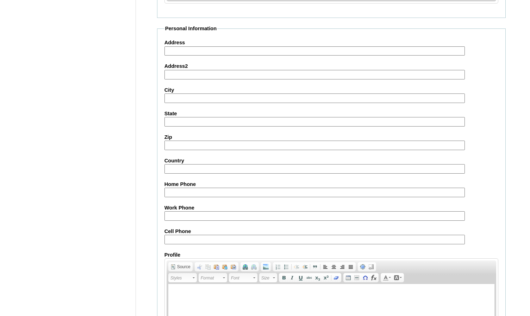
scroll to position [756, 0]
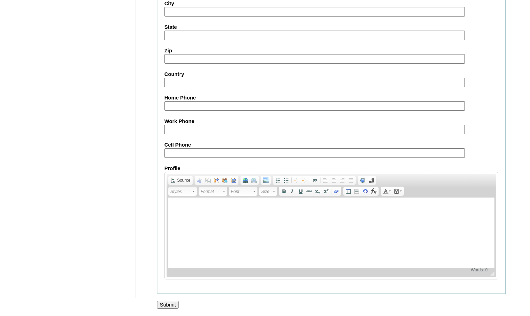
click at [169, 303] on input "Submit" at bounding box center [168, 305] width 22 height 8
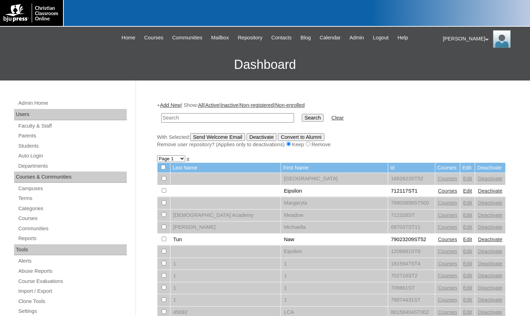
click at [178, 121] on input "text" at bounding box center [227, 118] width 133 height 10
paste input "1530725"
type input "1530725"
click at [302, 114] on input "Search" at bounding box center [313, 118] width 22 height 8
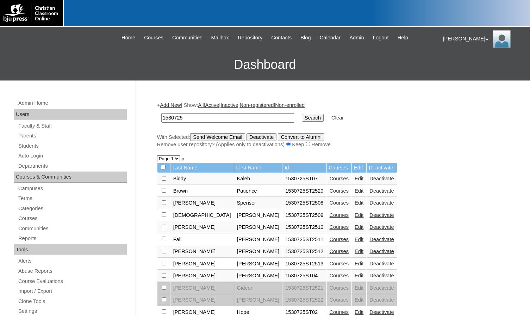
click at [354, 264] on link "Edit" at bounding box center [358, 264] width 9 height 6
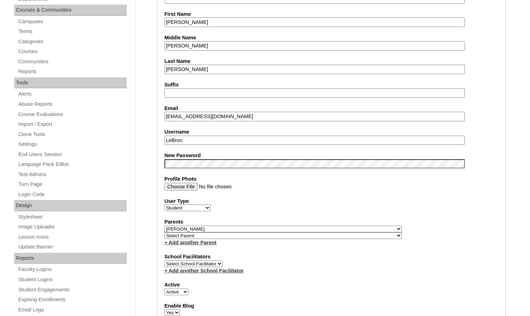
scroll to position [176, 0]
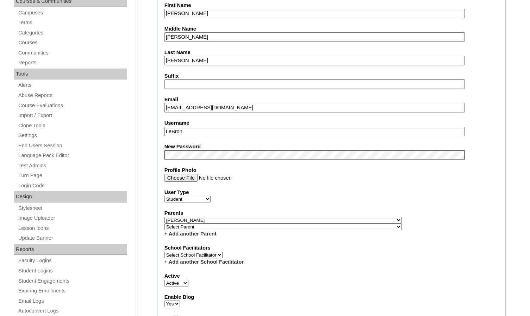
click at [315, 227] on select "Select Parent , Fautanu, Ma 1, 1 23-24 accountMorgan, Jason 6th Street Mennonit…" at bounding box center [282, 227] width 237 height 7
select select "36716"
click at [329, 227] on div "Parents Select Parent , Fautanu, Ma 1, 1 23-24 accountMorgan, Jason 6th Street …" at bounding box center [331, 224] width 334 height 28
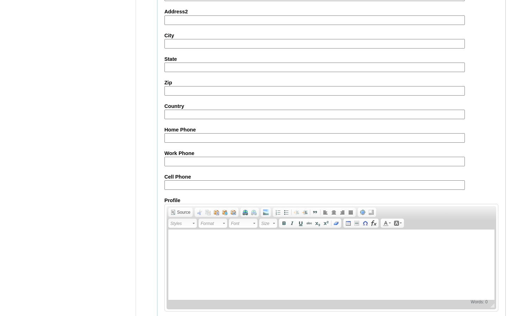
scroll to position [756, 0]
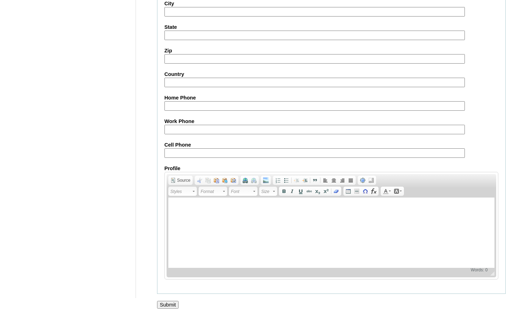
click at [157, 303] on input "Submit" at bounding box center [168, 305] width 22 height 8
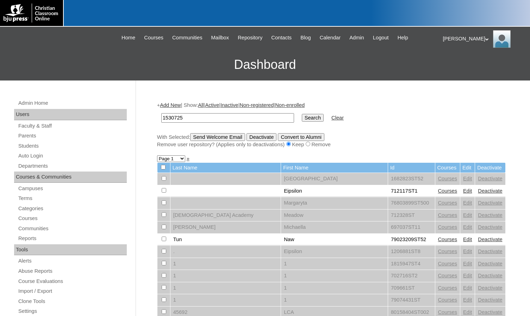
type input "1530725"
click at [302, 114] on input "Search" at bounding box center [313, 118] width 22 height 8
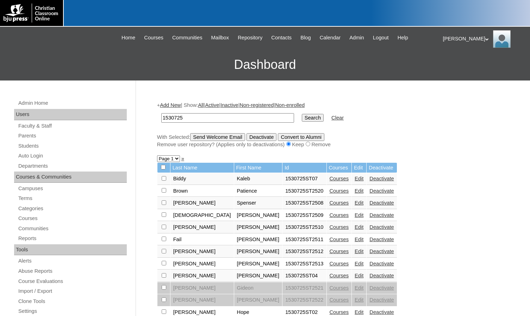
click at [354, 277] on link "Edit" at bounding box center [358, 276] width 9 height 6
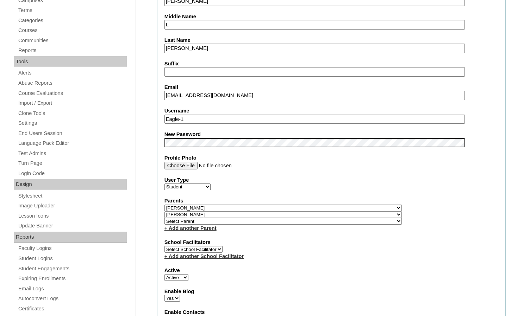
scroll to position [211, 0]
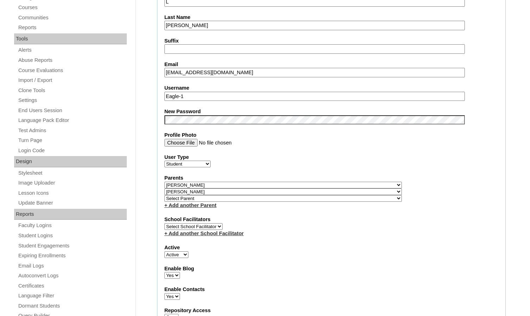
click at [321, 183] on select "Select Parent , Fautanu, Ma 1, 1 23-24 accountMorgan, Jason 6th Street Mennonit…" at bounding box center [282, 185] width 237 height 7
select select "36716"
click at [340, 188] on div "Parents Select Parent , Fautanu, Ma 1, 1 23-24 accountMorgan, Jason 6th Street …" at bounding box center [331, 192] width 334 height 34
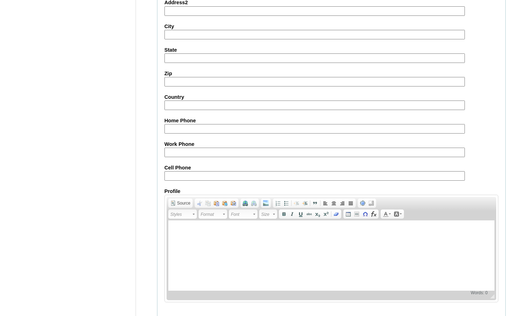
scroll to position [763, 0]
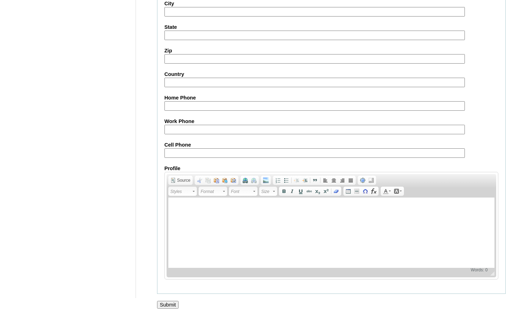
click at [160, 305] on input "Submit" at bounding box center [168, 305] width 22 height 8
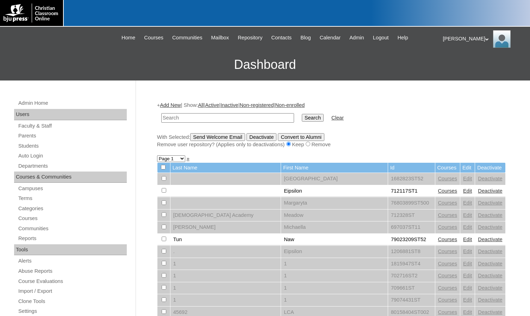
click at [199, 114] on input "text" at bounding box center [227, 118] width 133 height 10
paste input "1530725"
type input "1530725"
click at [302, 114] on input "Search" at bounding box center [313, 118] width 22 height 8
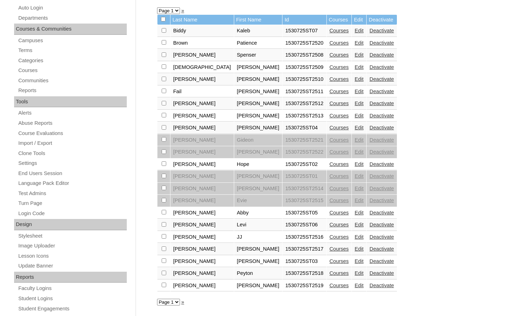
scroll to position [176, 0]
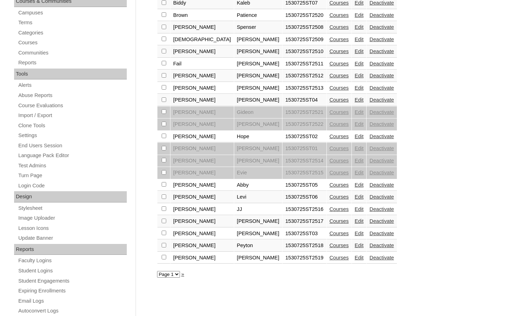
click at [354, 185] on link "Edit" at bounding box center [358, 185] width 9 height 6
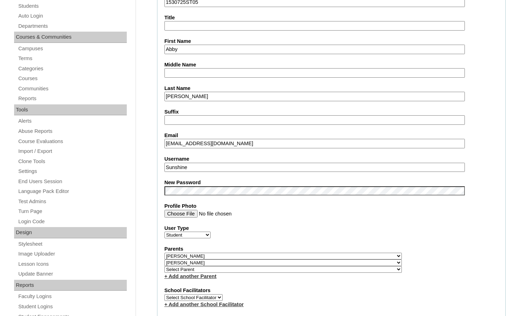
scroll to position [141, 0]
click at [316, 255] on select "Select Parent , [GEOGRAPHIC_DATA], Ma 1, 1 23-24 accountMorgan, [PERSON_NAME] 6…" at bounding box center [282, 255] width 237 height 7
select select "36716"
click at [330, 255] on div "Parents Select Parent , Fautanu, Ma 1, 1 23-24 accountMorgan, Jason 6th Street …" at bounding box center [331, 262] width 334 height 34
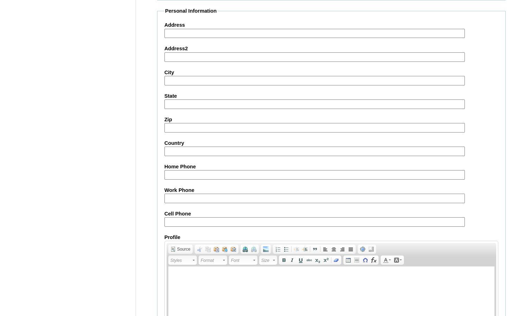
scroll to position [763, 0]
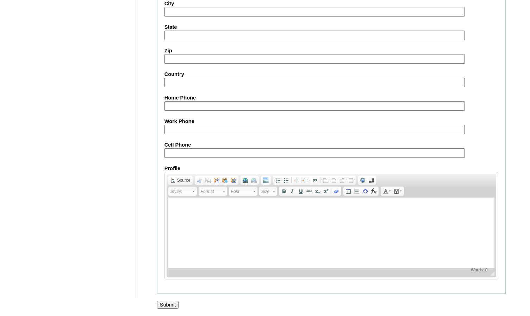
click at [170, 307] on input "Submit" at bounding box center [168, 305] width 22 height 8
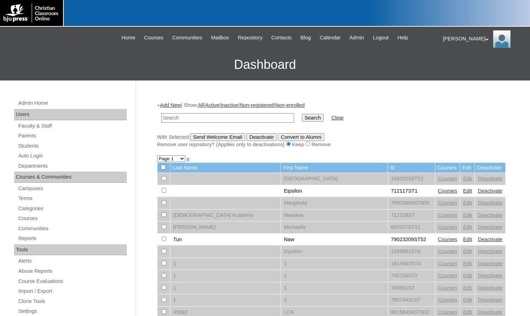
click at [200, 118] on input "text" at bounding box center [227, 118] width 133 height 10
paste input "1530725"
type input "1530725"
click at [302, 114] on input "Search" at bounding box center [313, 118] width 22 height 8
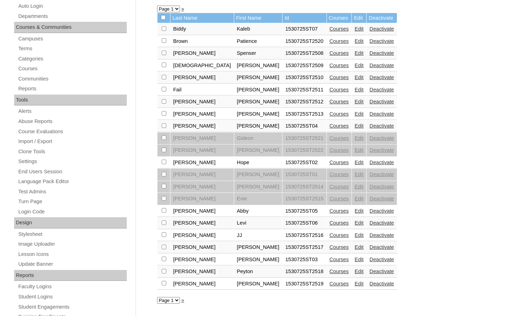
scroll to position [176, 0]
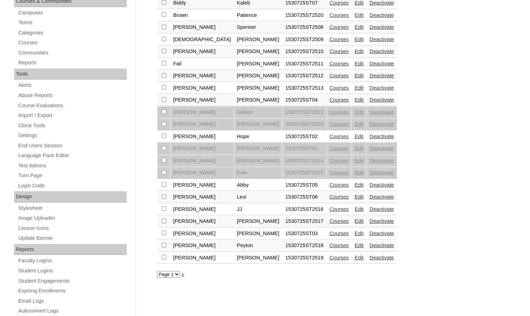
click at [354, 207] on link "Edit" at bounding box center [358, 210] width 9 height 6
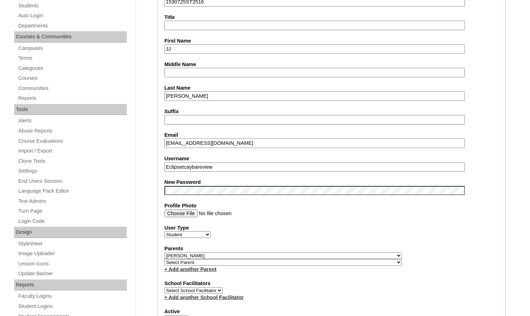
scroll to position [141, 0]
click at [322, 264] on select "Select Parent , [GEOGRAPHIC_DATA], Ma 1, 1 23-24 accountMorgan, [PERSON_NAME] 6…" at bounding box center [282, 262] width 237 height 7
select select "36716"
click at [331, 262] on div "Parents Select Parent , [GEOGRAPHIC_DATA], Ma 1, 1 23-24 accountMorgan, [PERSON…" at bounding box center [331, 259] width 334 height 28
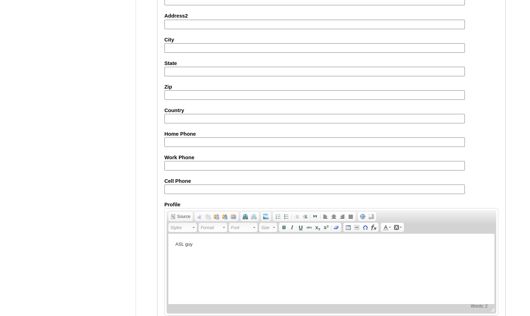
scroll to position [756, 0]
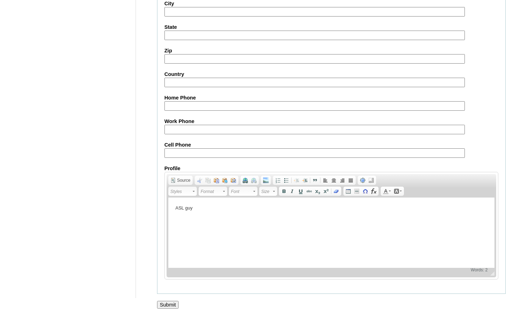
click at [172, 303] on input "Submit" at bounding box center [168, 305] width 22 height 8
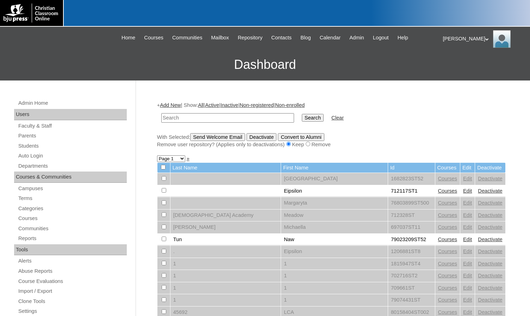
click at [454, 38] on div "Melanie My Profile My Settings Logout" at bounding box center [483, 39] width 80 height 18
click at [454, 65] on span "Logout" at bounding box center [455, 65] width 14 height 5
